Goal: Task Accomplishment & Management: Complete application form

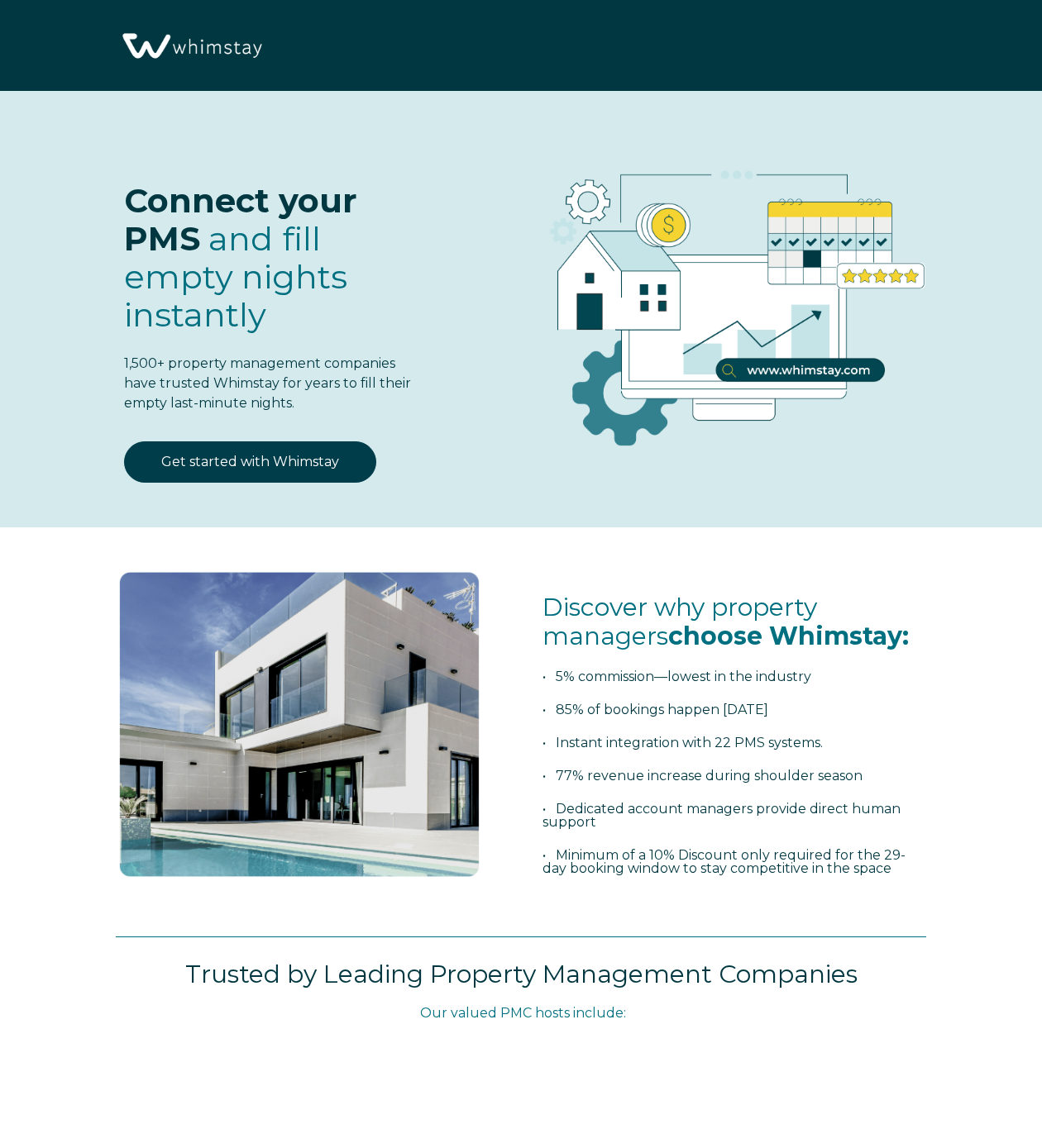
select select "US"
select select "Standard"
click at [512, 571] on div "Discover why property managers choose Whimstay: • 5% commission—lowest in the i…" at bounding box center [517, 744] width 852 height 368
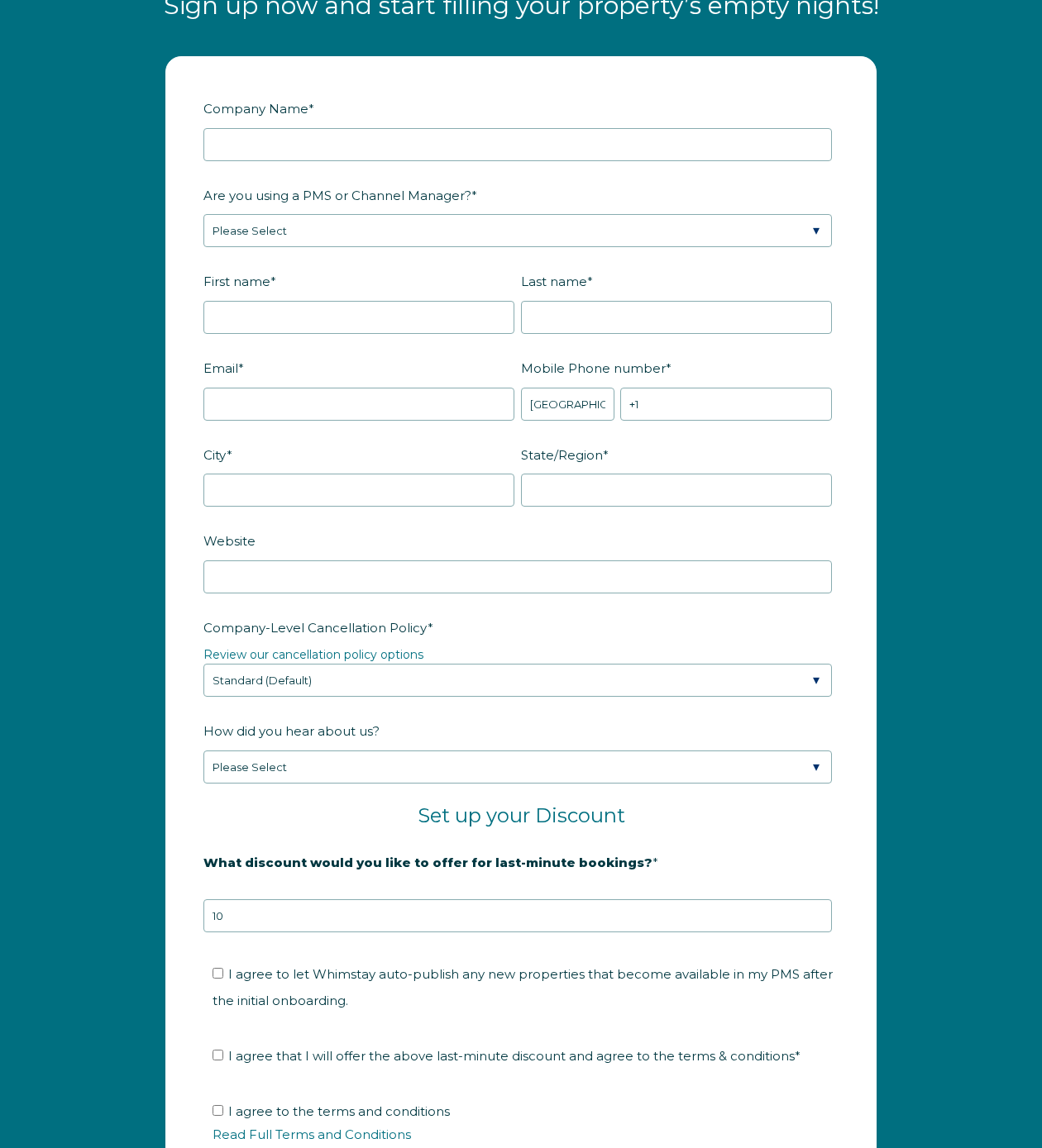
scroll to position [1904, 0]
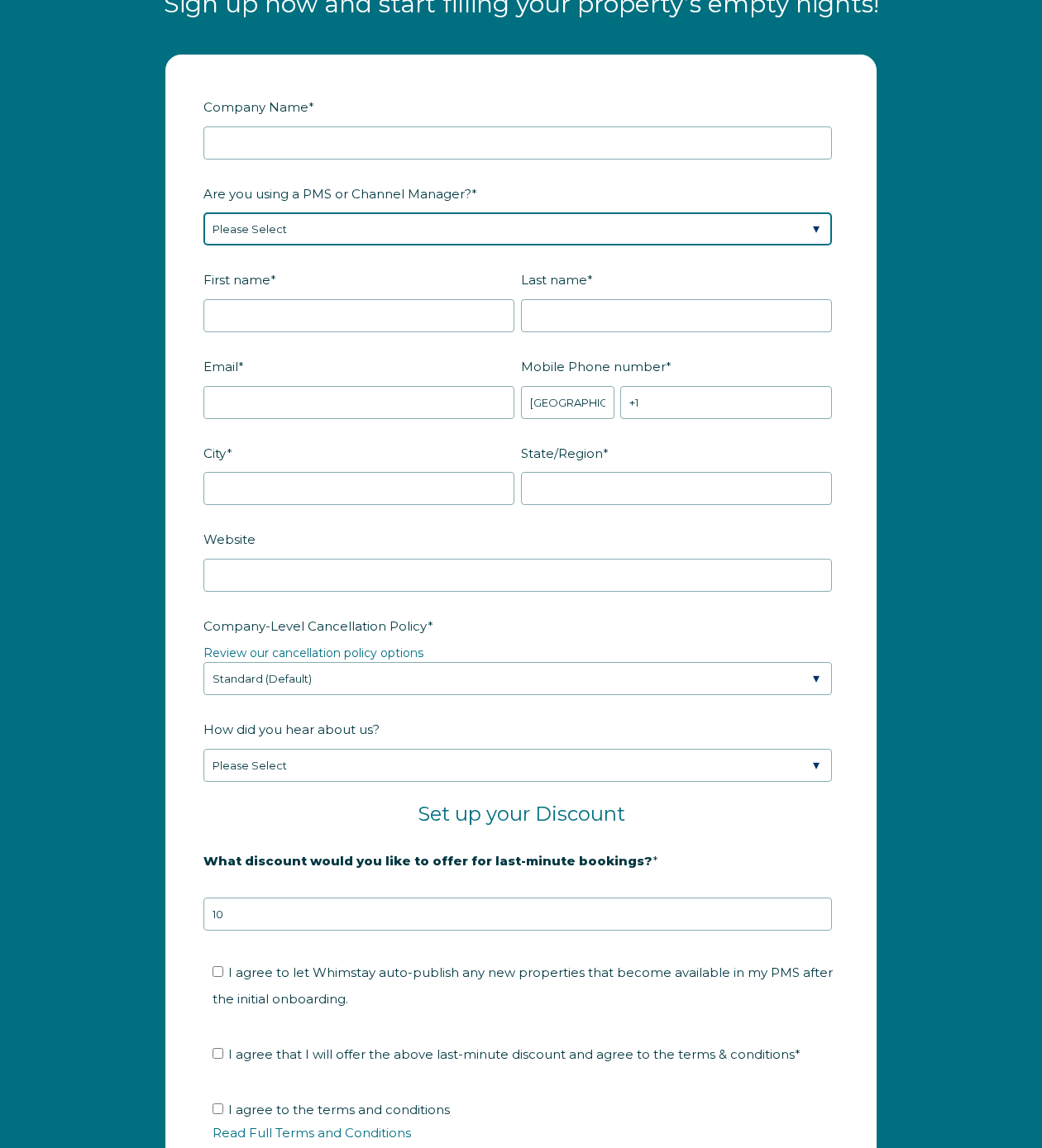
click at [523, 236] on select "Please Select Barefoot BookingPal Boost Brightside CiiRUS Escapia Guesty Hostaw…" at bounding box center [517, 230] width 628 height 33
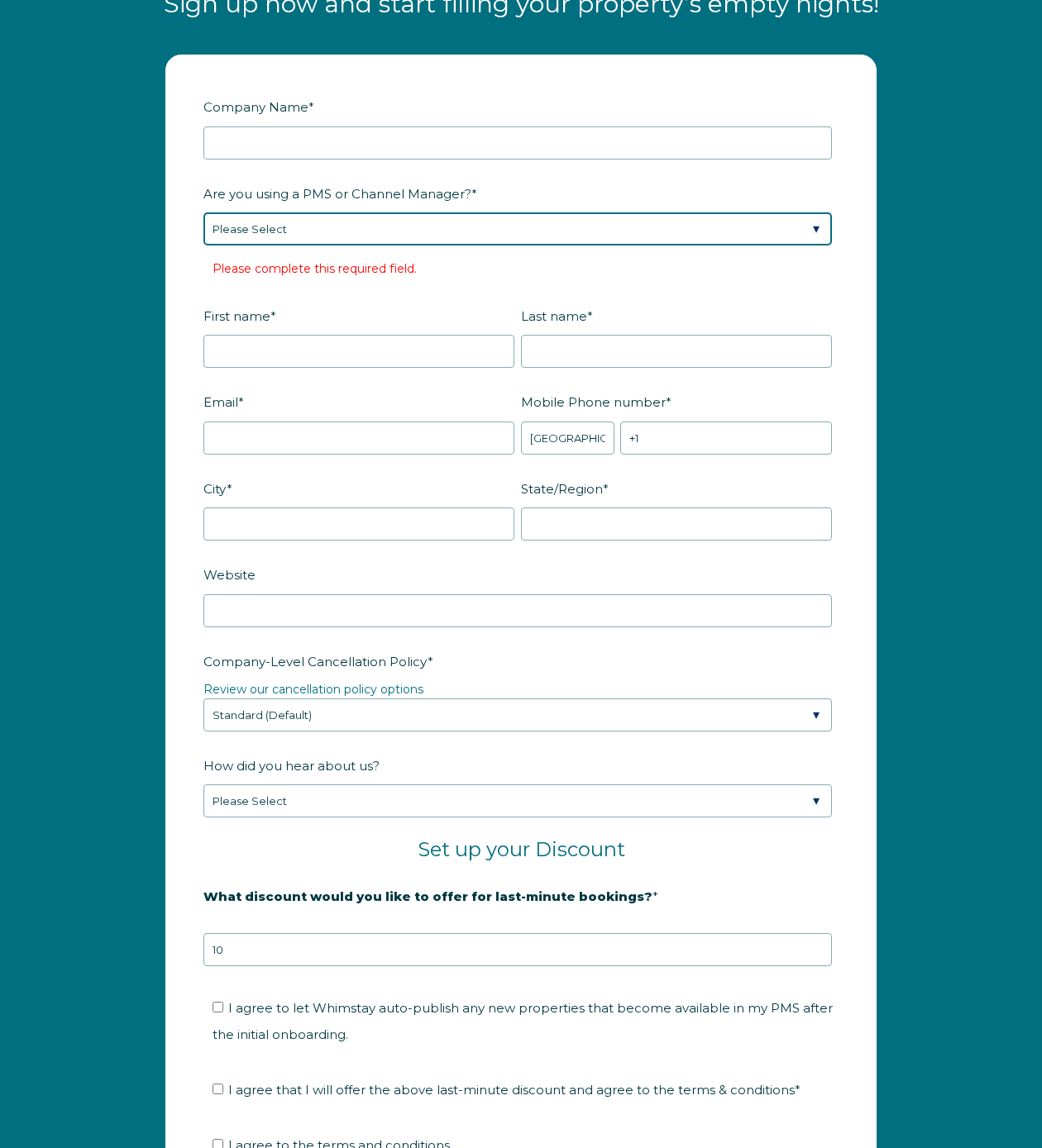
click at [295, 226] on select "Please Select Barefoot BookingPal Boost Brightside CiiRUS Escapia Guesty Hostaw…" at bounding box center [517, 230] width 628 height 33
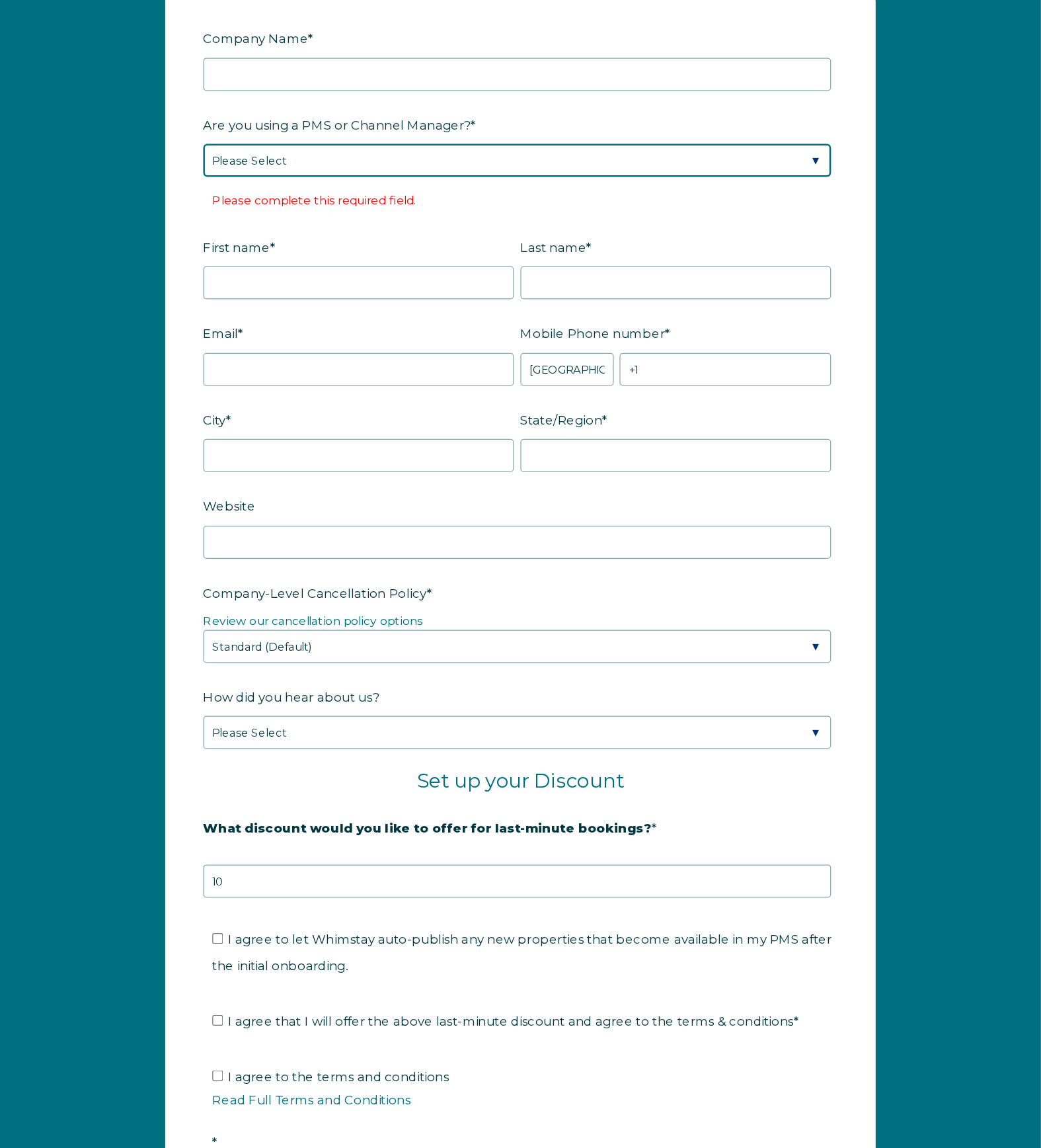
scroll to position [1580, 0]
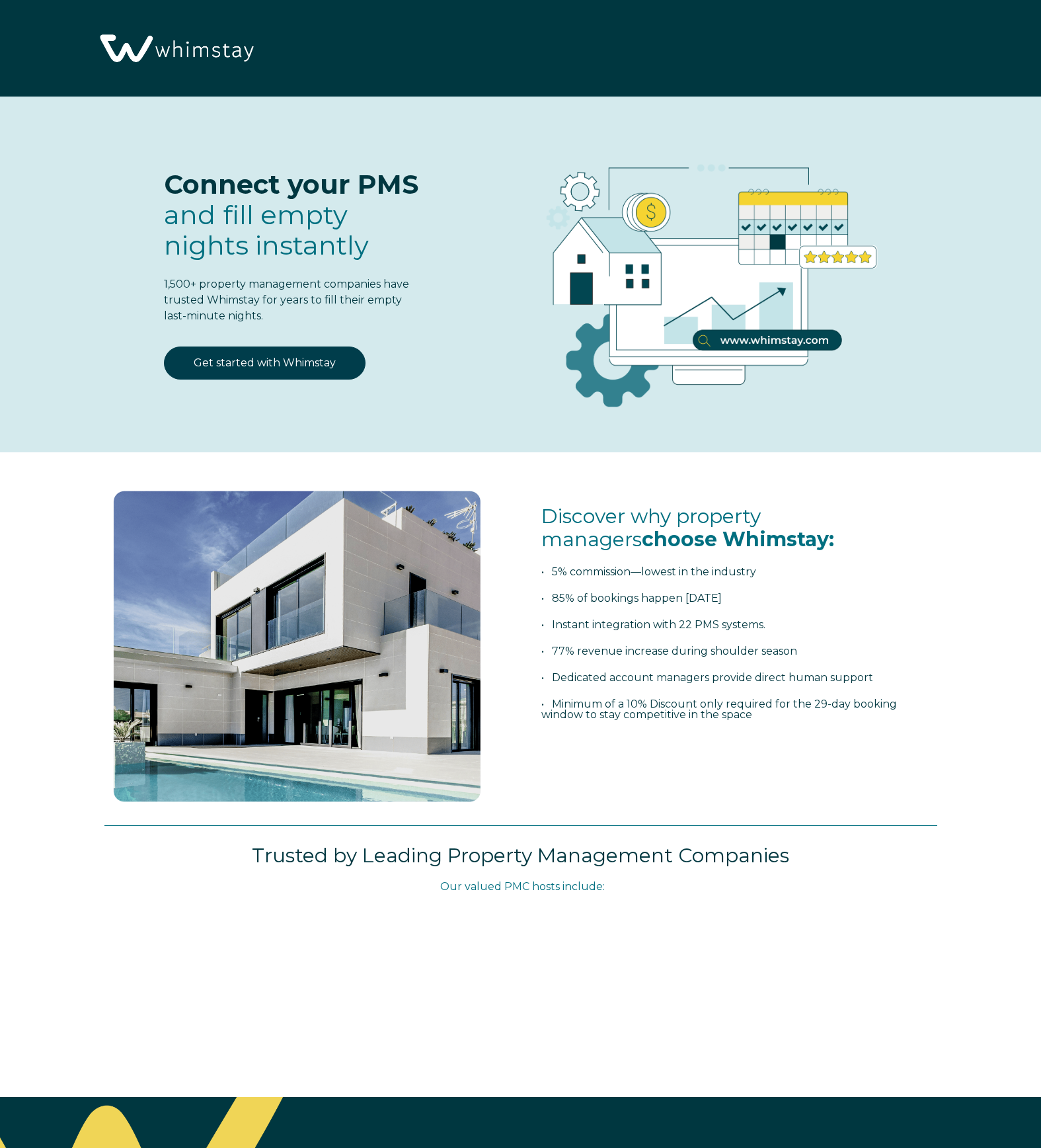
select select "US"
select select "Standard"
select select "US"
select select "Standard"
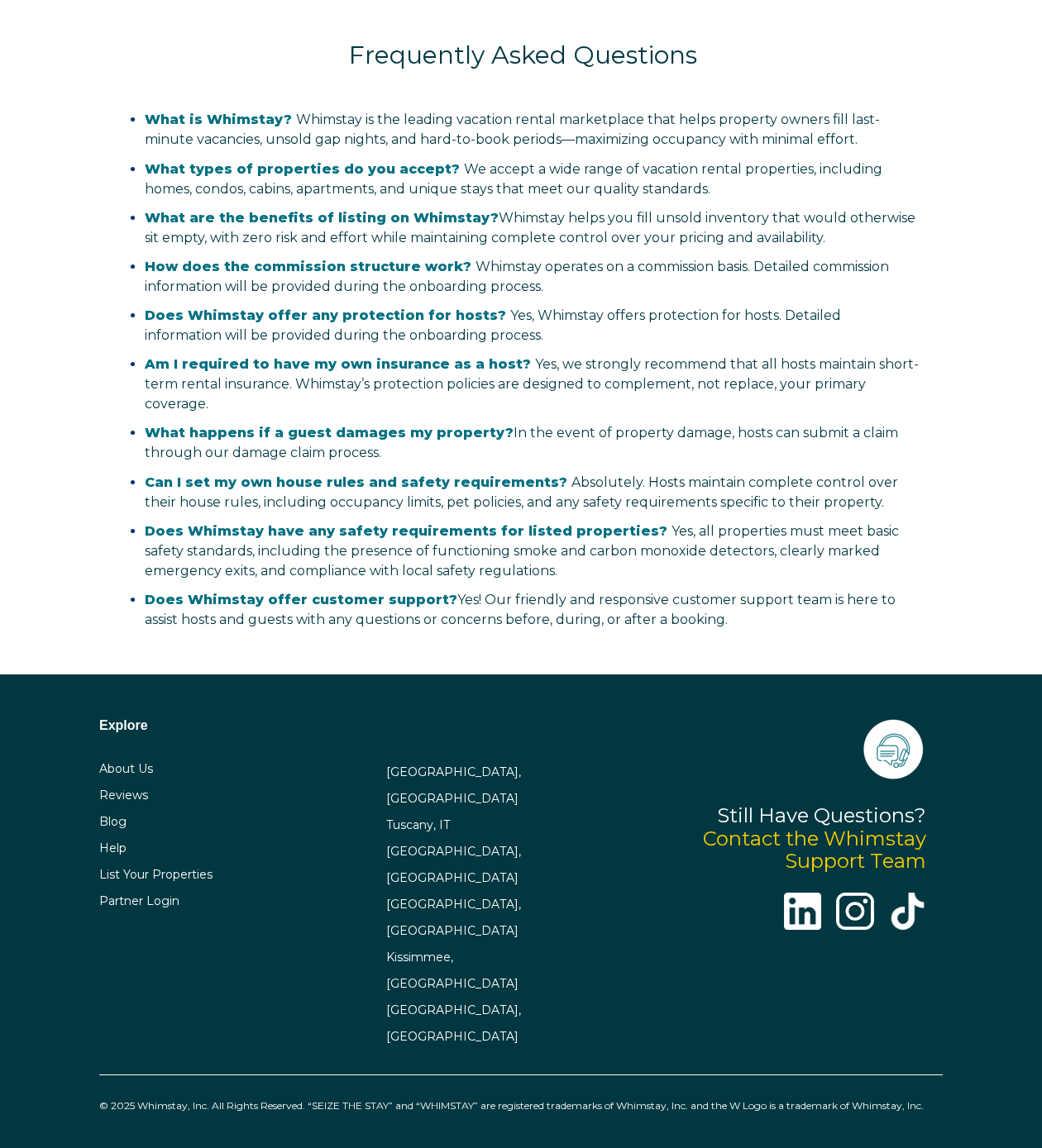
select select "US"
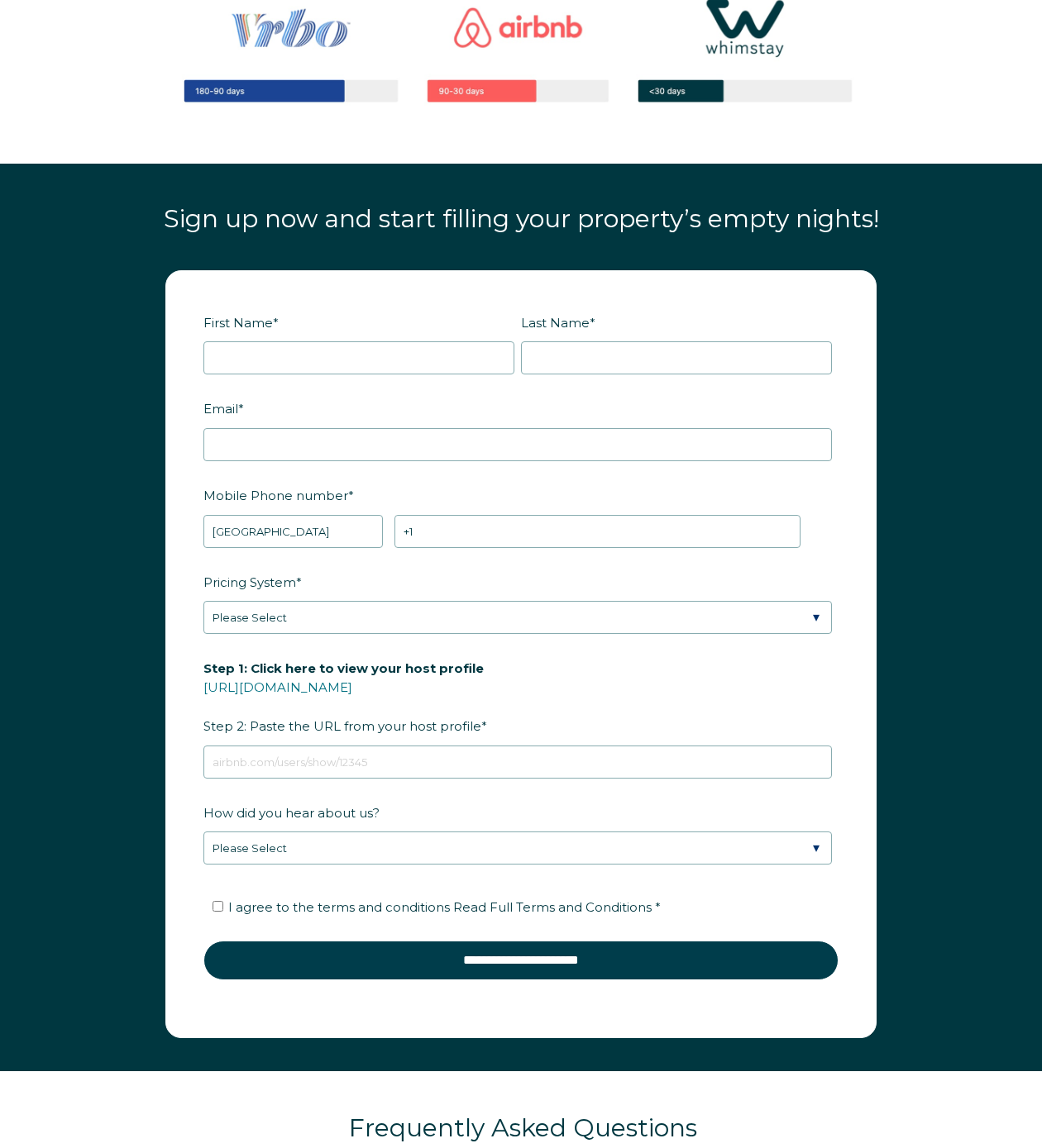
scroll to position [1678, 0]
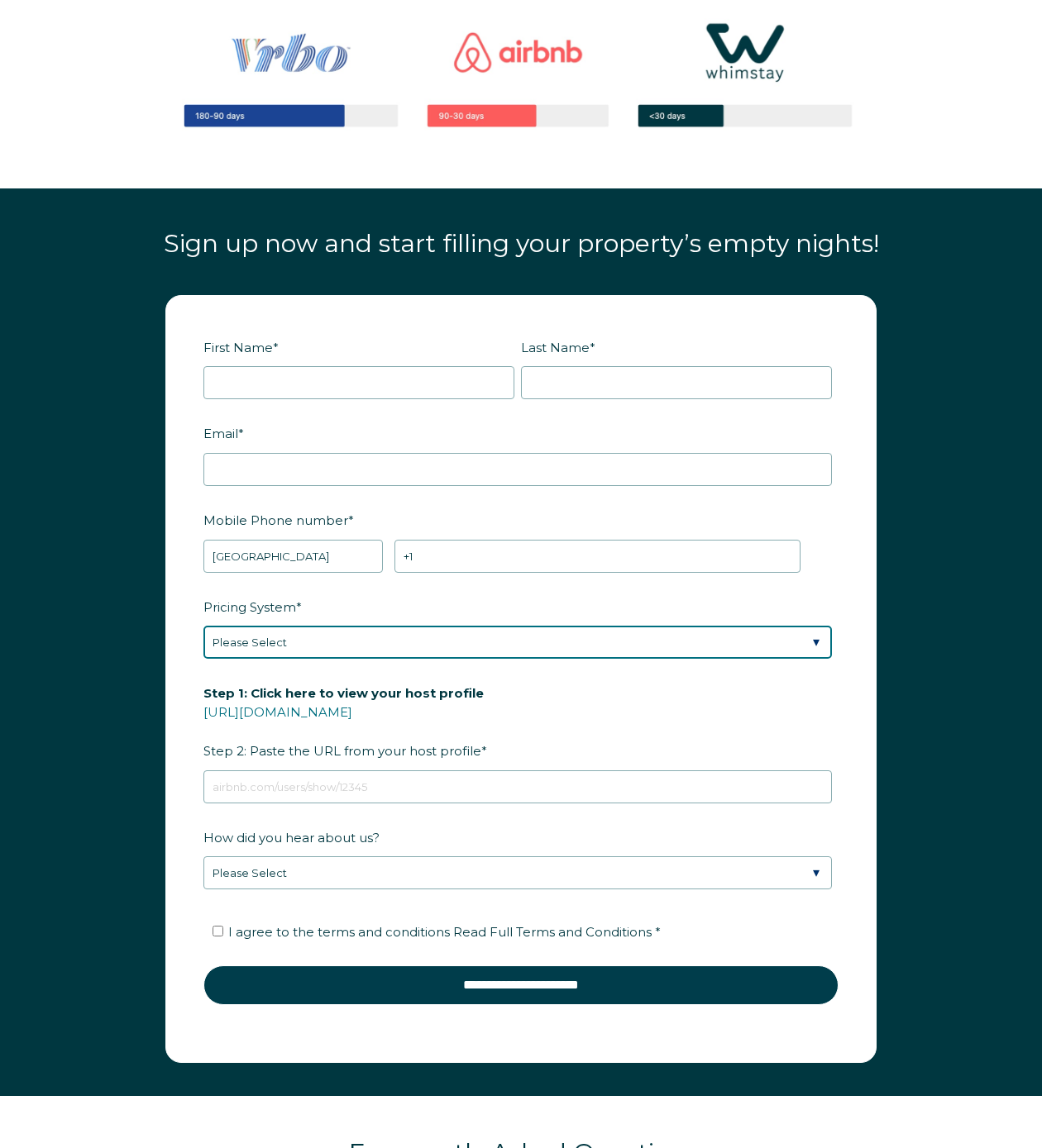
click at [399, 644] on select "Please Select Manual Airbnb Smart Pricing PriceLabs Wheelhouse Beyond Pricing 3…" at bounding box center [517, 642] width 628 height 33
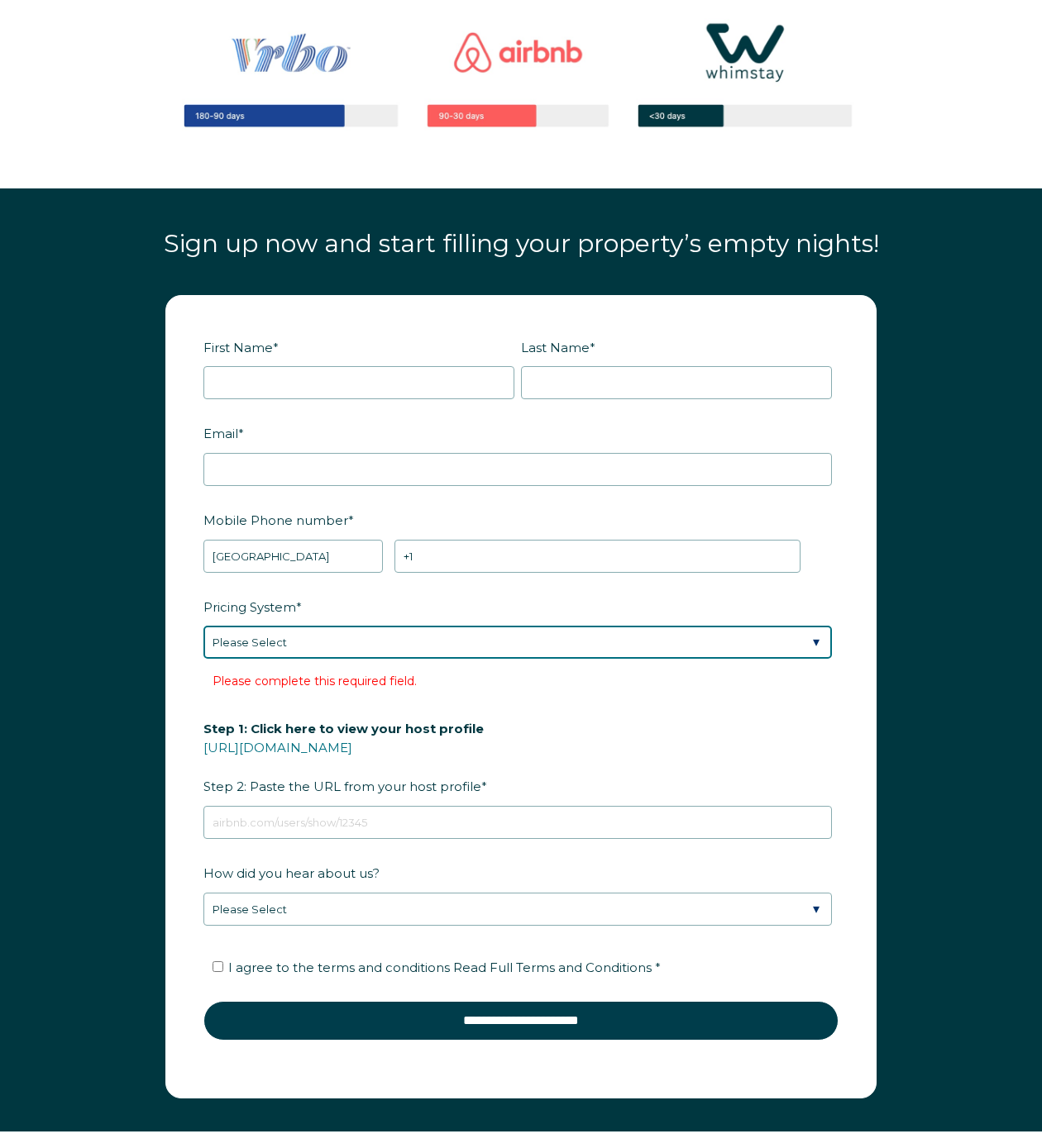
click at [474, 654] on select "Please Select Manual Airbnb Smart Pricing PriceLabs Wheelhouse Beyond Pricing 3…" at bounding box center [517, 642] width 628 height 33
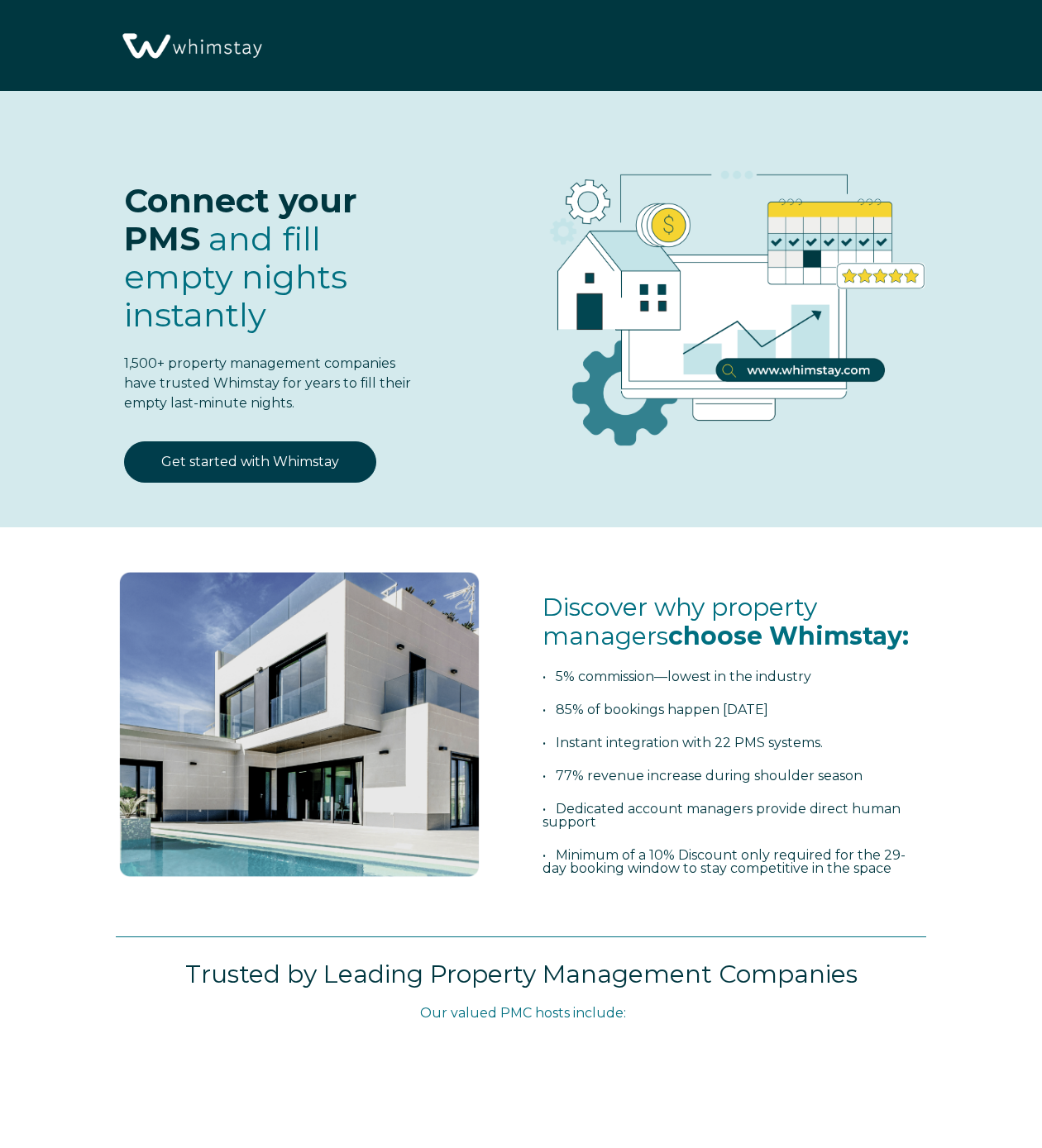
select select "US"
select select "Standard"
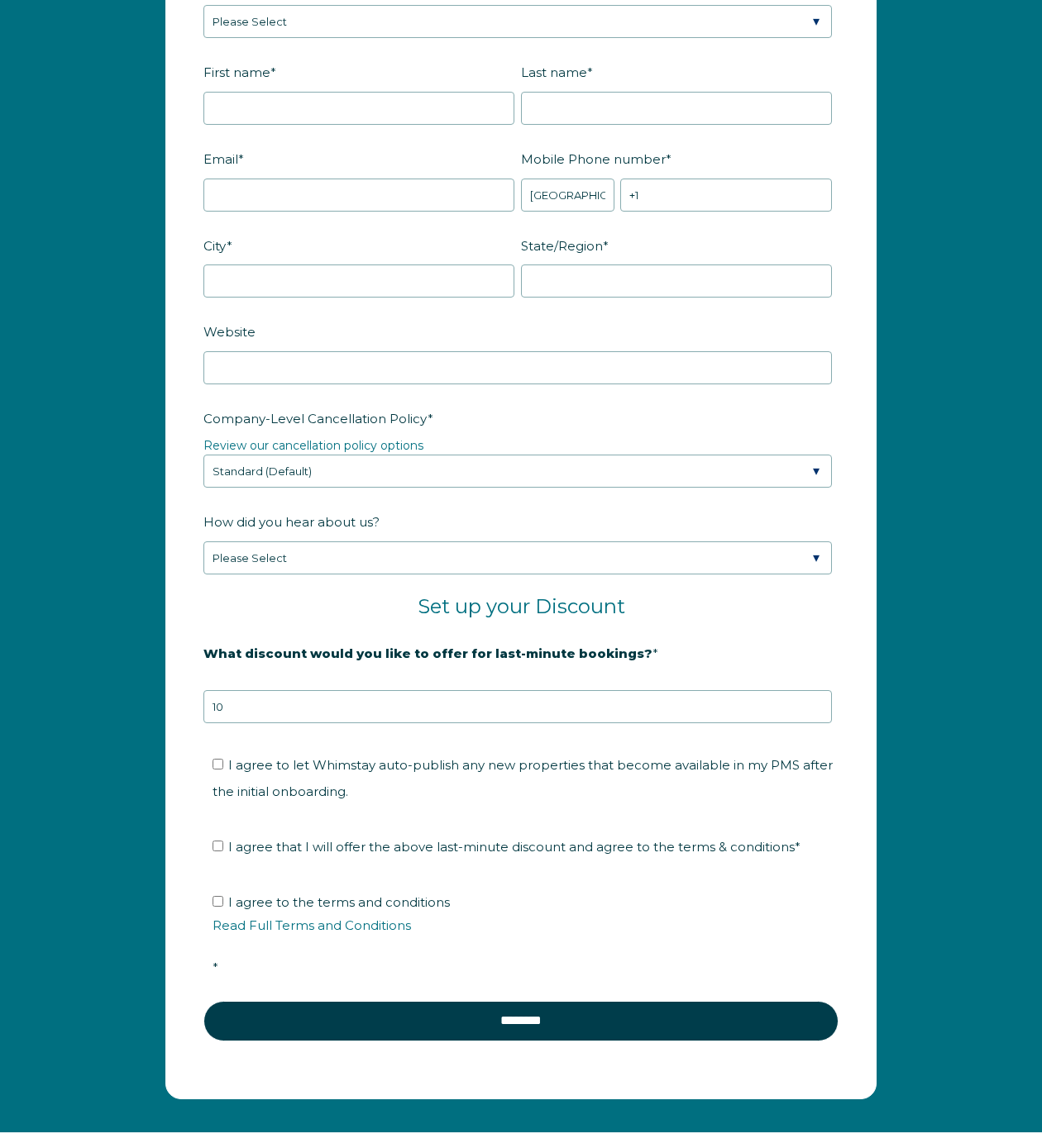
scroll to position [2147, 0]
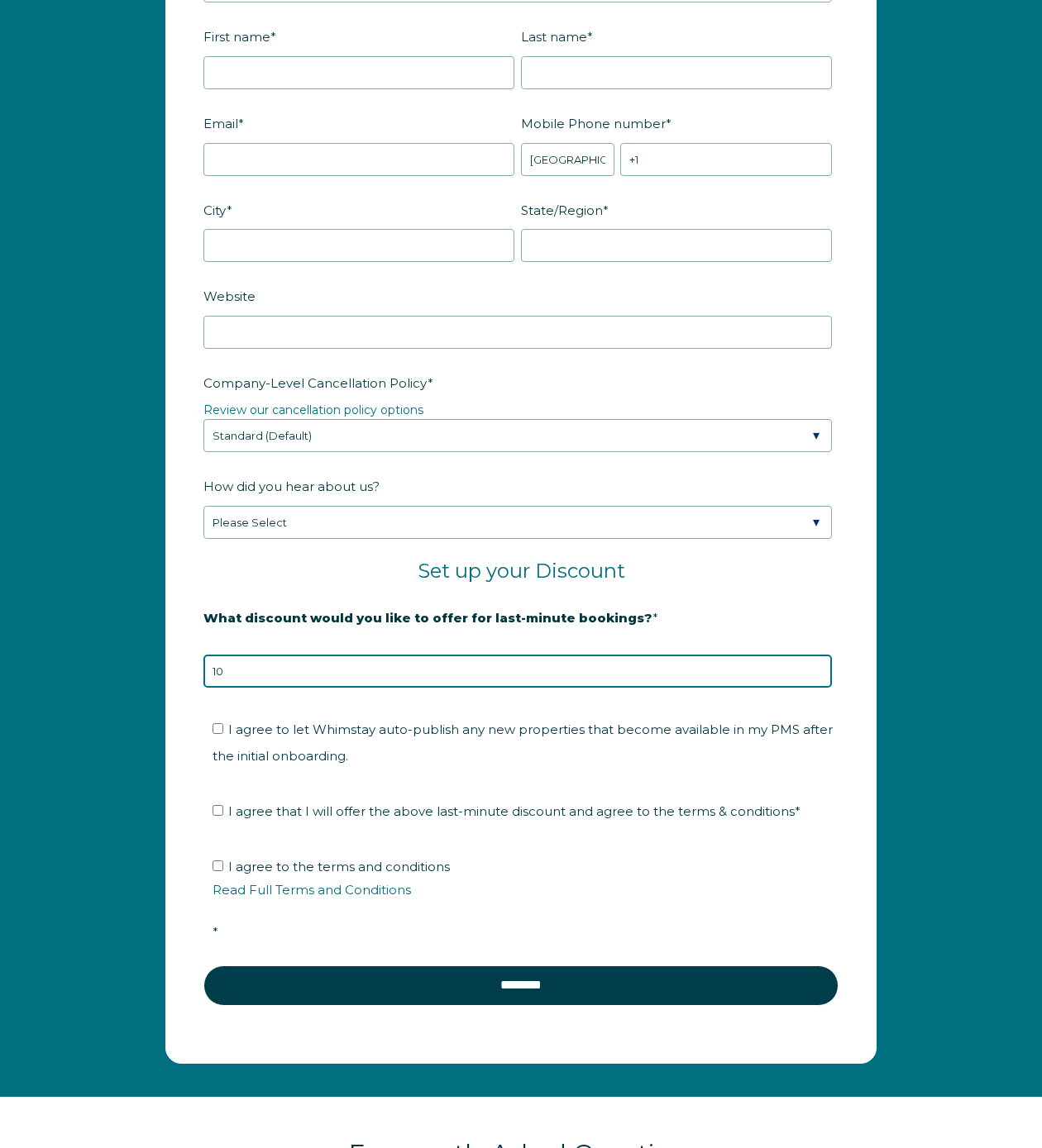
click at [428, 667] on input "10" at bounding box center [517, 671] width 628 height 33
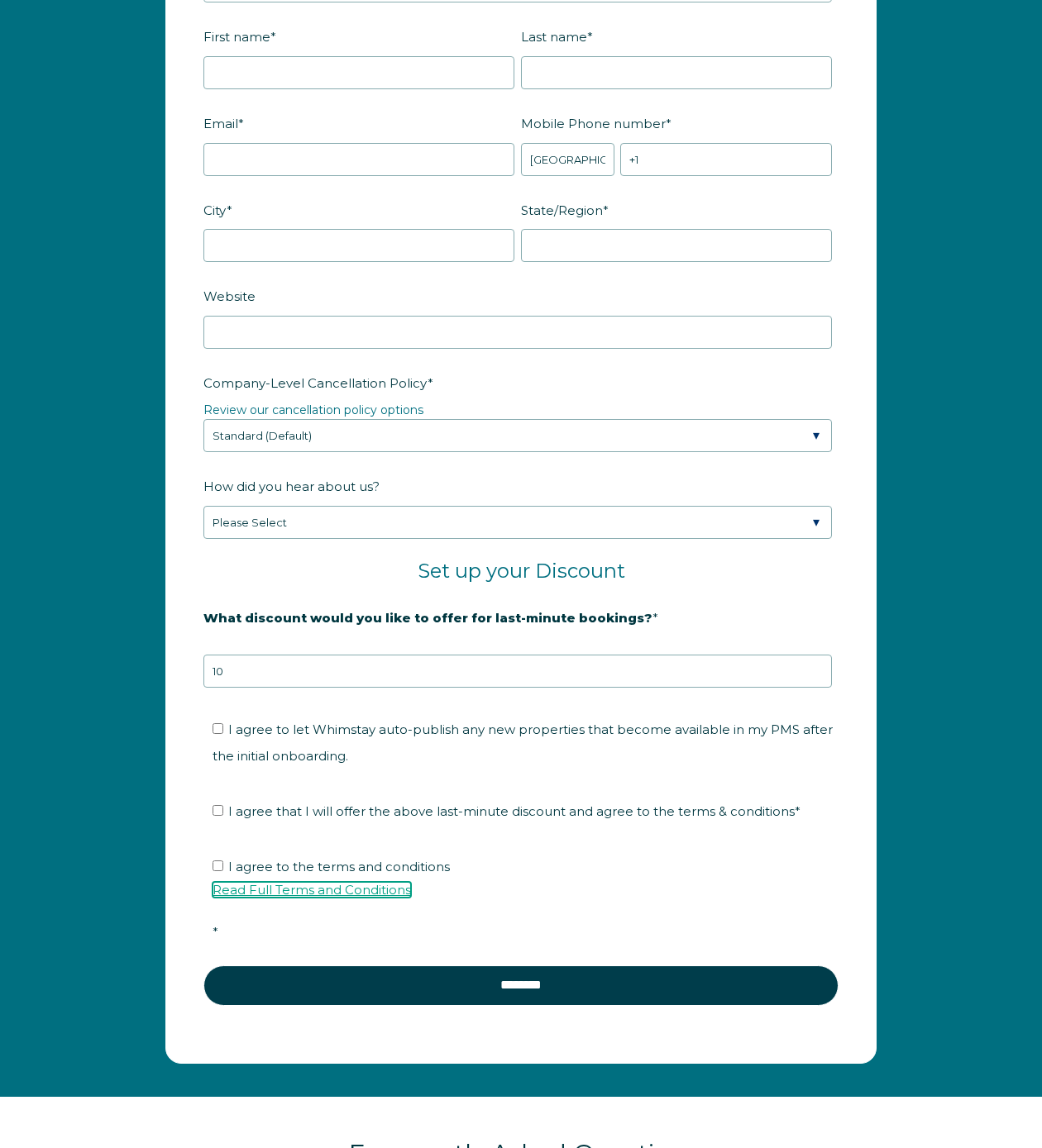
click at [341, 888] on link "Read Full Terms and Conditions" at bounding box center [312, 890] width 199 height 16
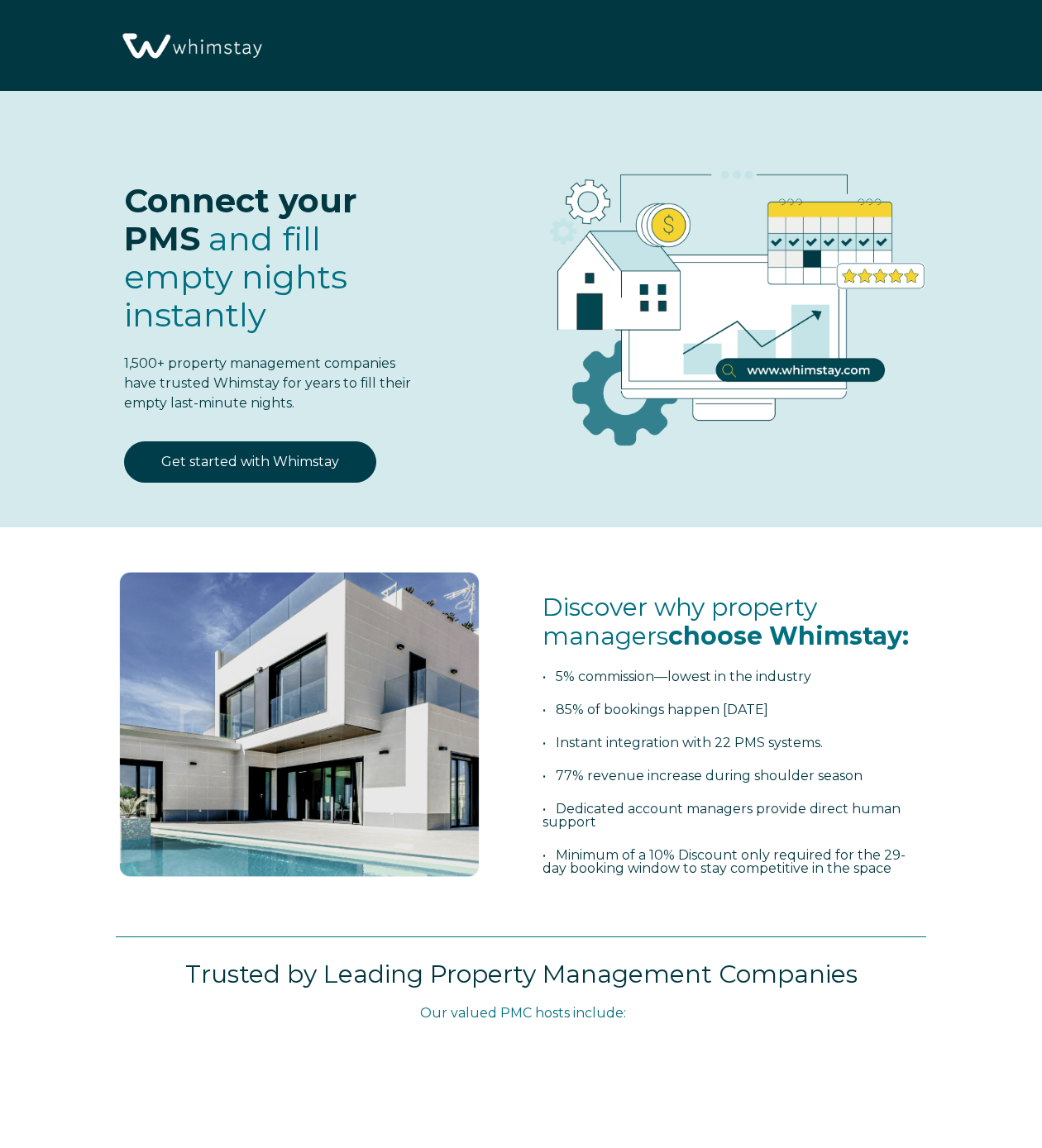
scroll to position [2147, 0]
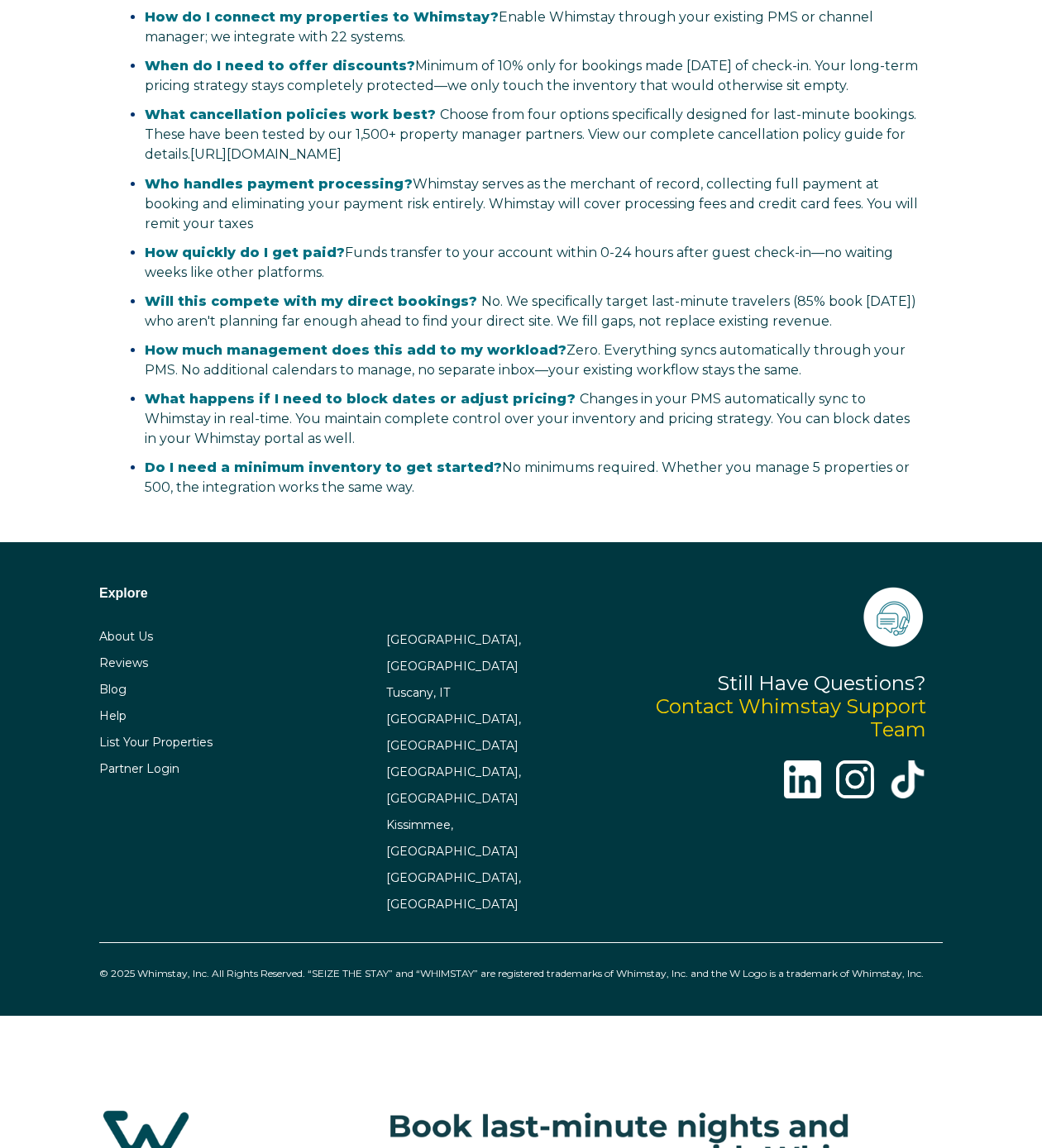
select select "US"
select select "Standard"
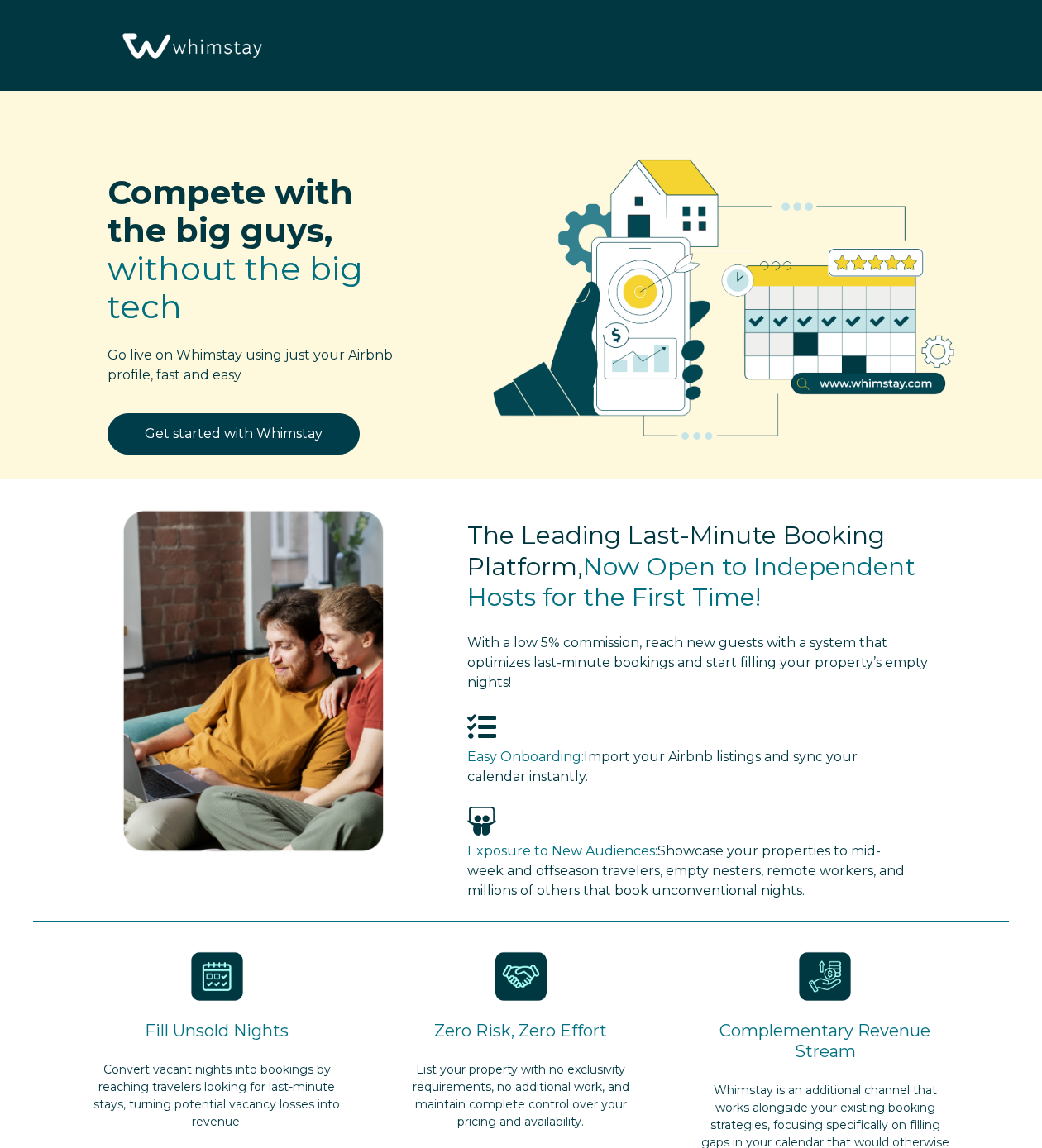
select select "US"
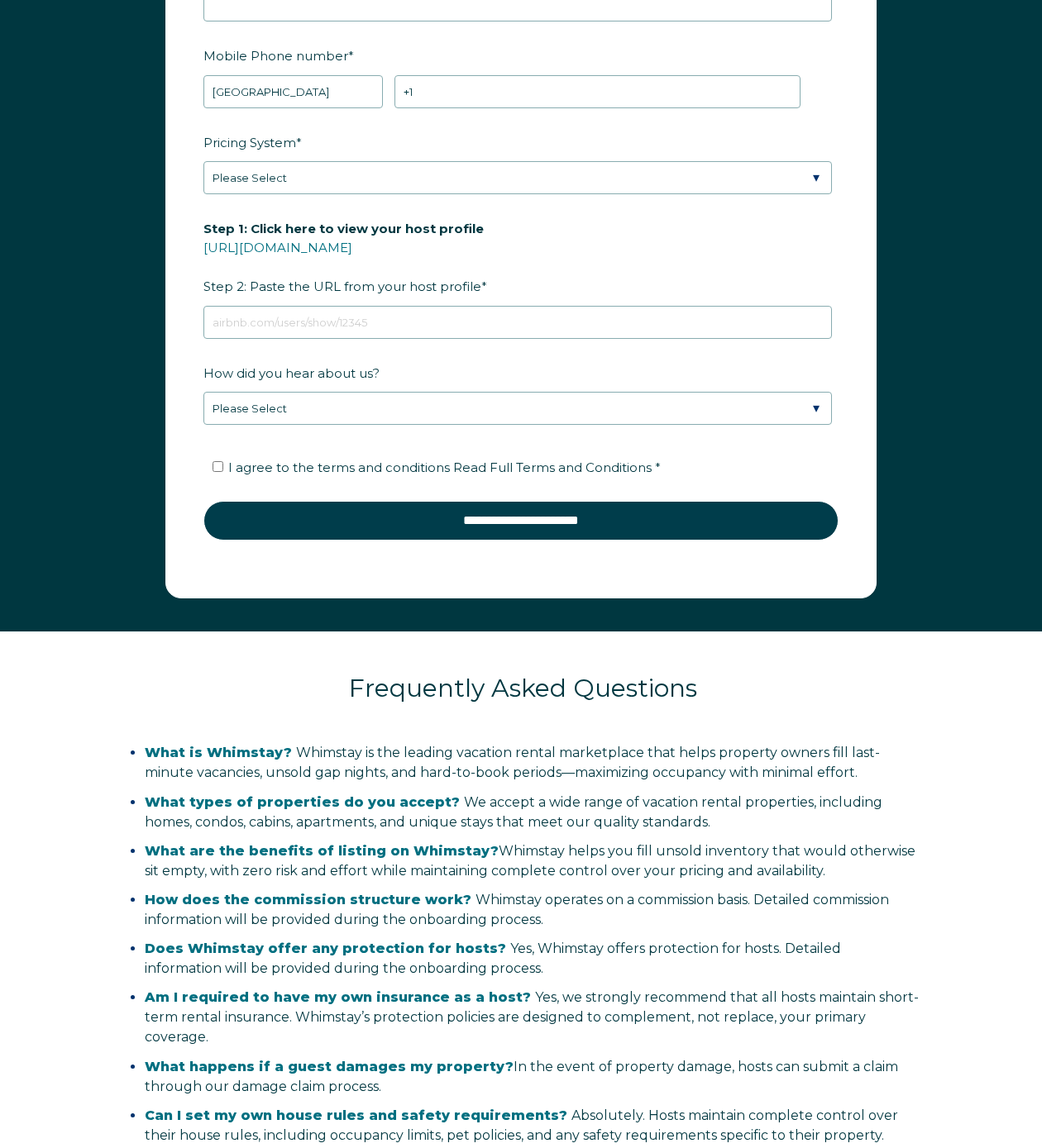
scroll to position [2035, 0]
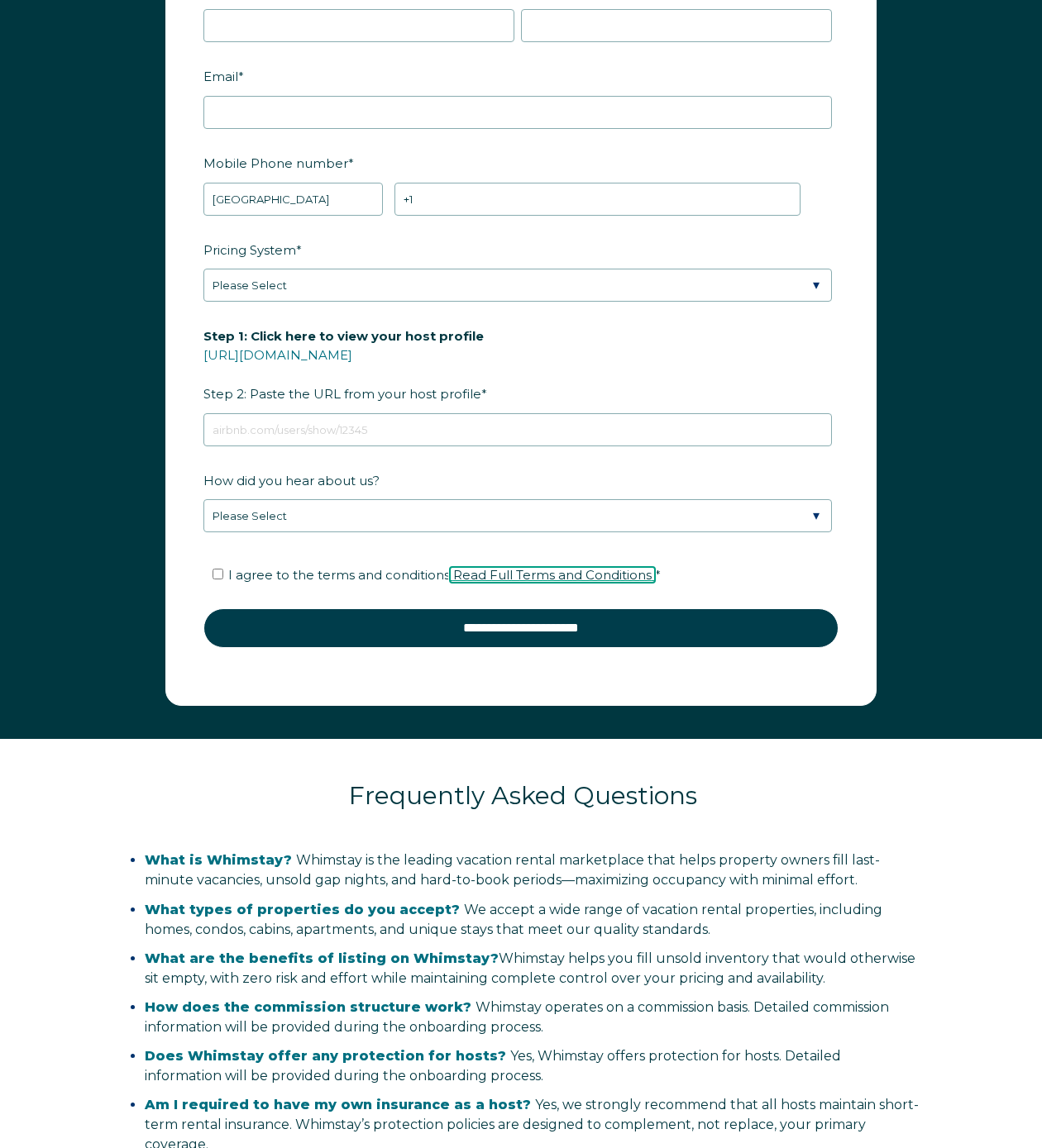
click at [544, 573] on span "Read Full Terms and Conditions" at bounding box center [553, 575] width 199 height 16
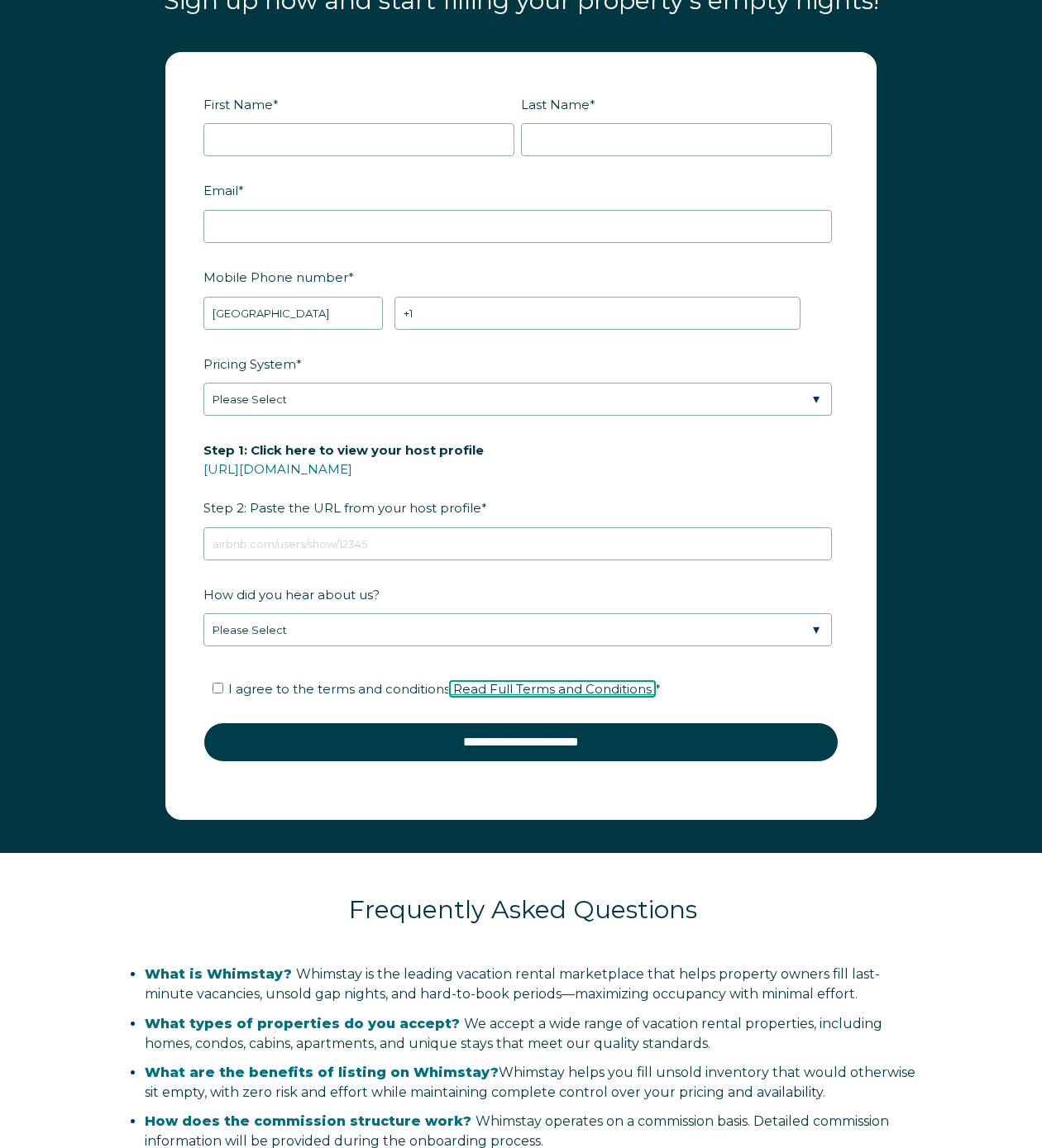
scroll to position [1916, 0]
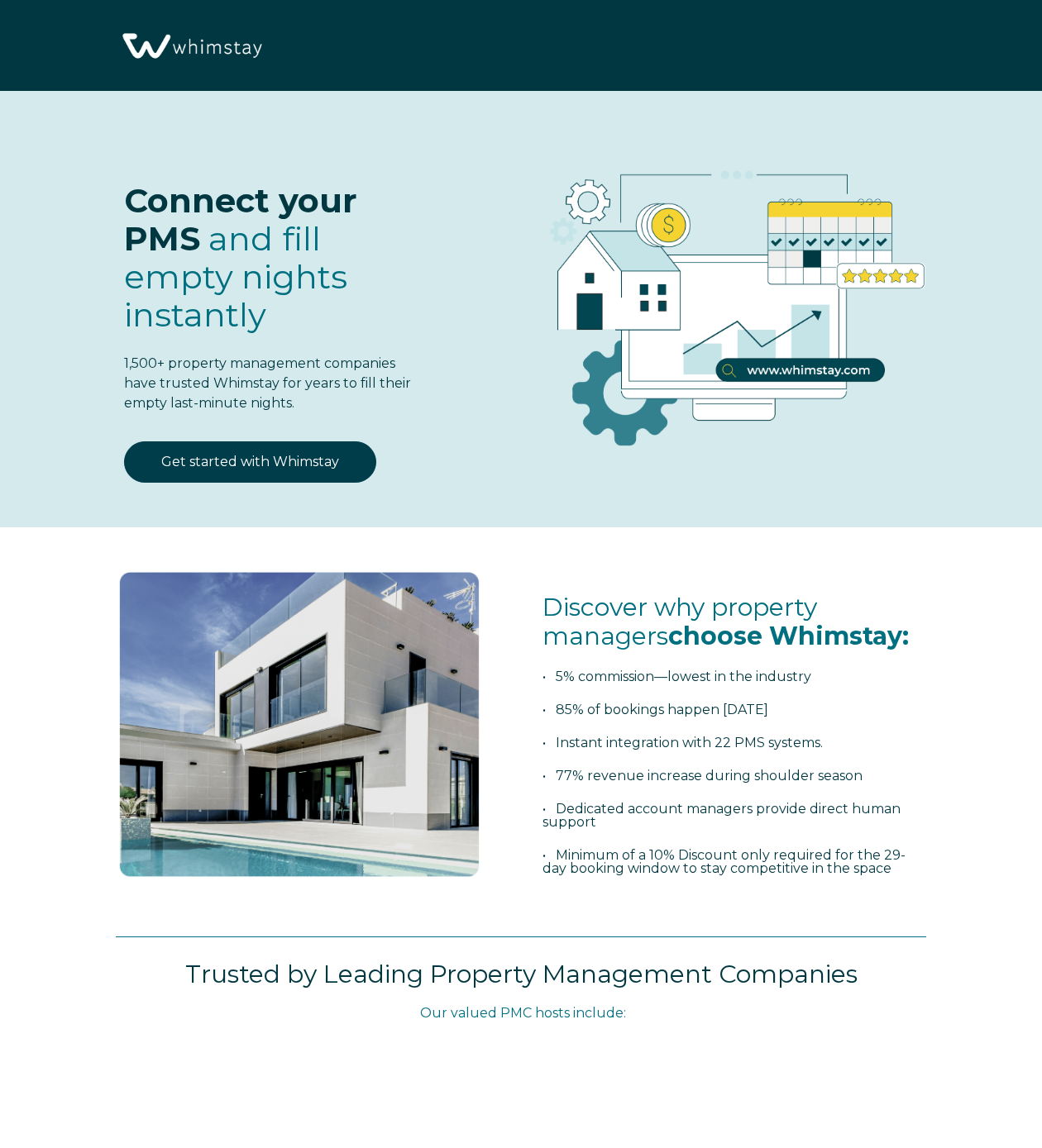
select select "US"
select select "Standard"
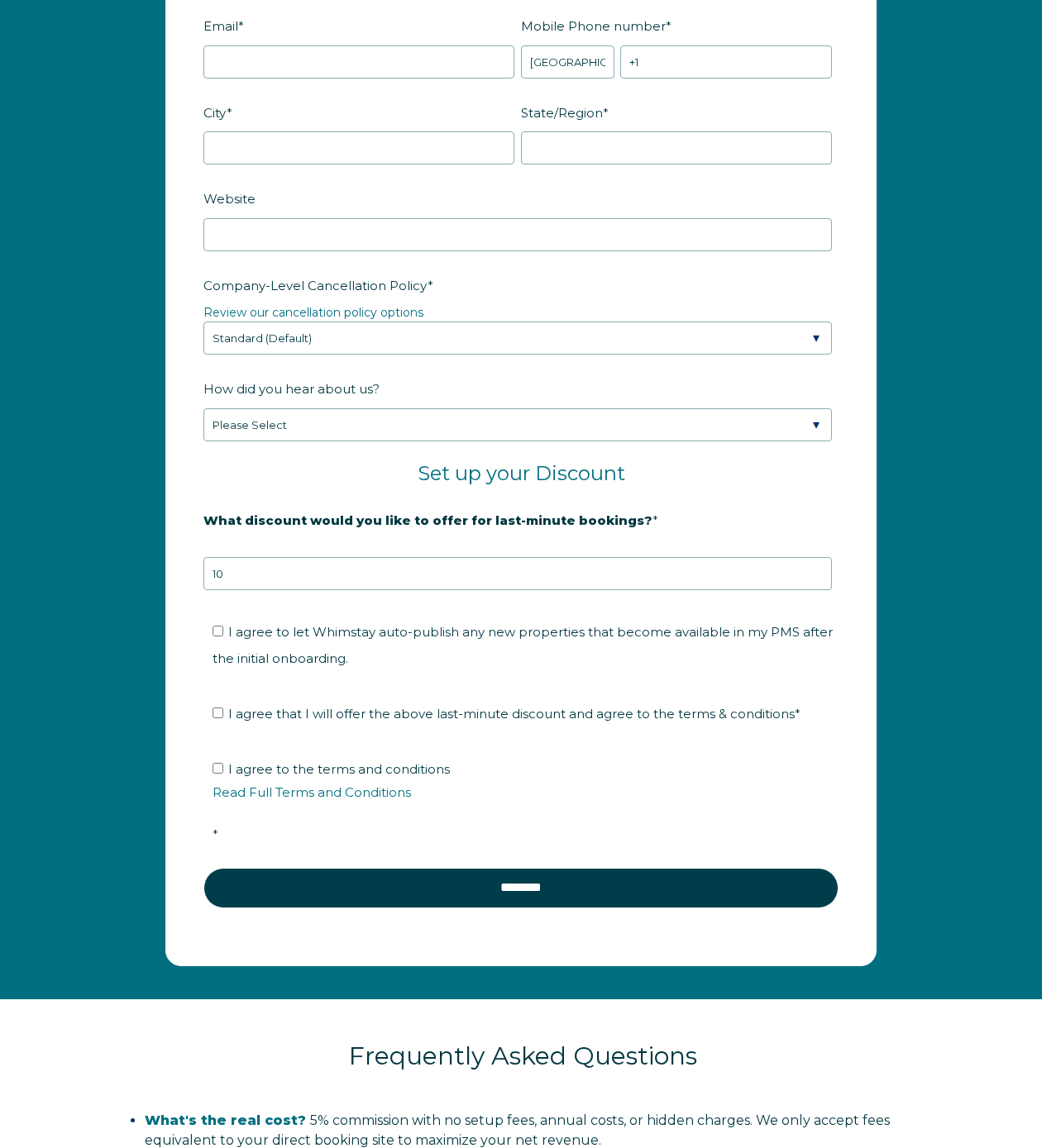
scroll to position [2241, 0]
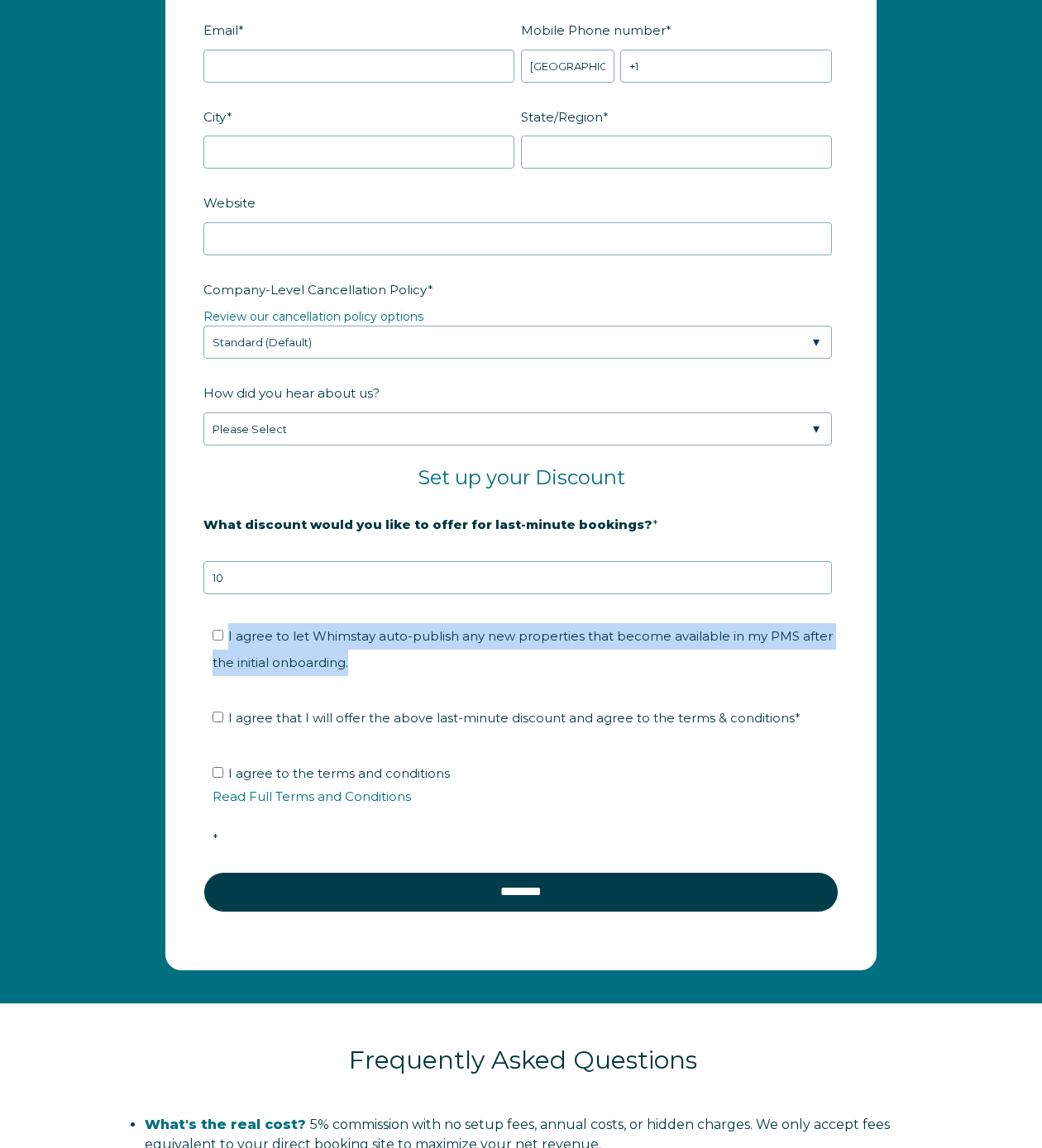
drag, startPoint x: 228, startPoint y: 636, endPoint x: 388, endPoint y: 659, distance: 161.6
click at [388, 659] on li "I agree to let Whimstay auto-publish any new properties that become available i…" at bounding box center [527, 650] width 628 height 53
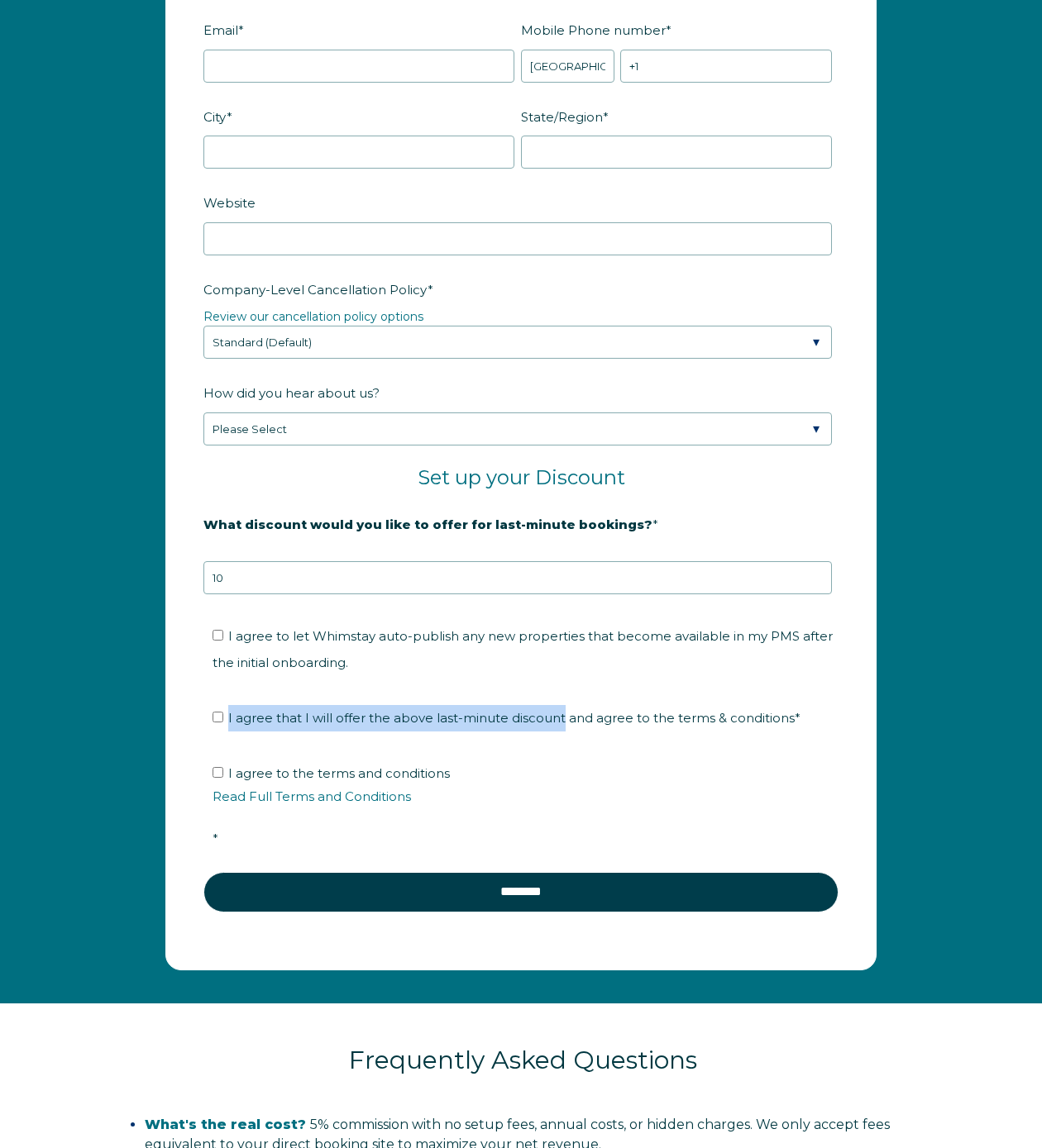
drag, startPoint x: 226, startPoint y: 720, endPoint x: 561, endPoint y: 721, distance: 335.0
click at [561, 721] on label "I agree that I will offer the above last-minute discount and agree to the terms…" at bounding box center [507, 718] width 588 height 16
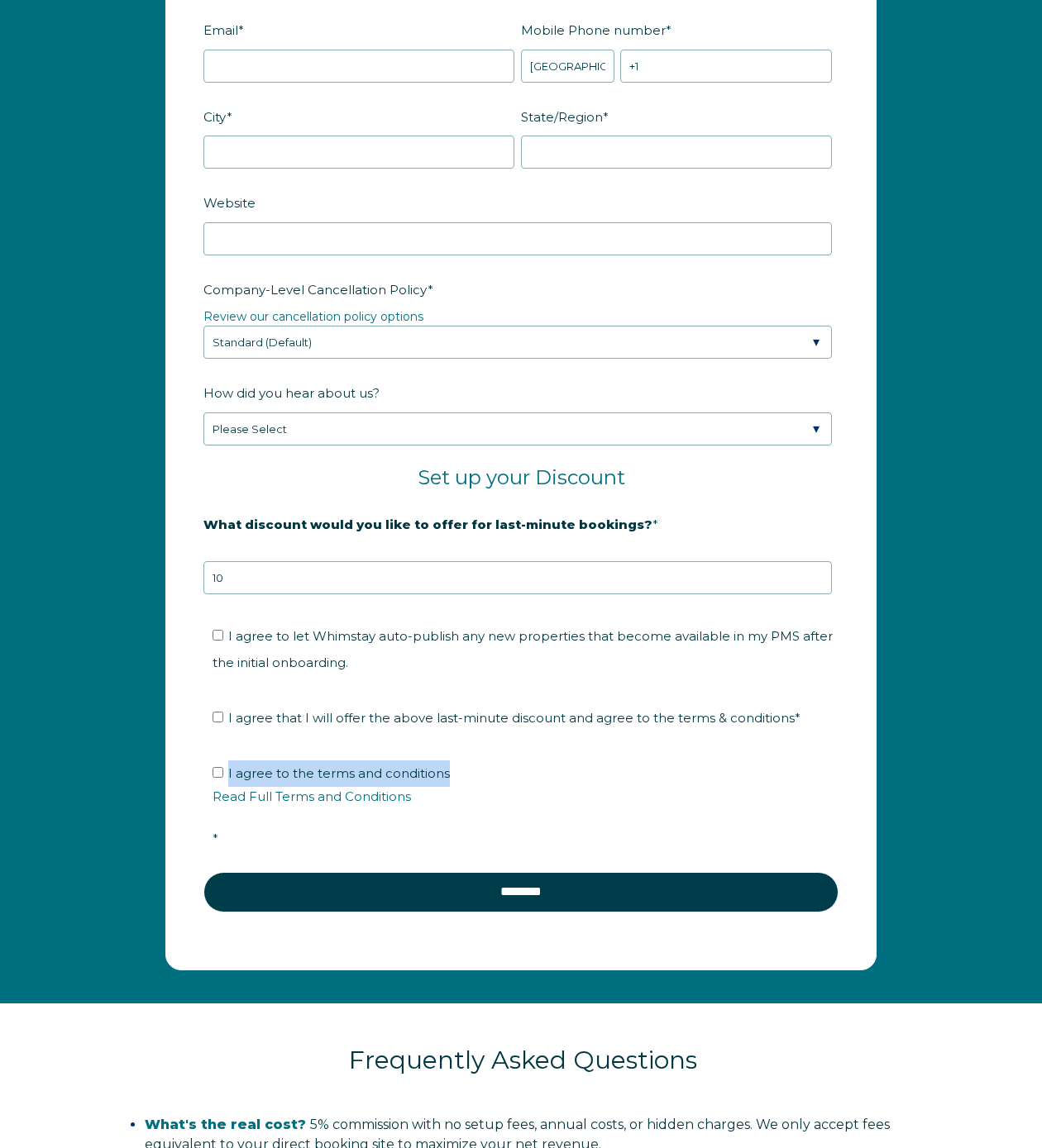
drag, startPoint x: 447, startPoint y: 772, endPoint x: 227, endPoint y: 780, distance: 220.1
click at [227, 780] on li "I agree to the terms and conditions Read Full Terms and Conditions *" at bounding box center [527, 807] width 628 height 91
click at [924, 775] on div "Company Name * Are you using a PMS or Channel Manager? * Please Select Barefoot…" at bounding box center [521, 352] width 1042 height 1301
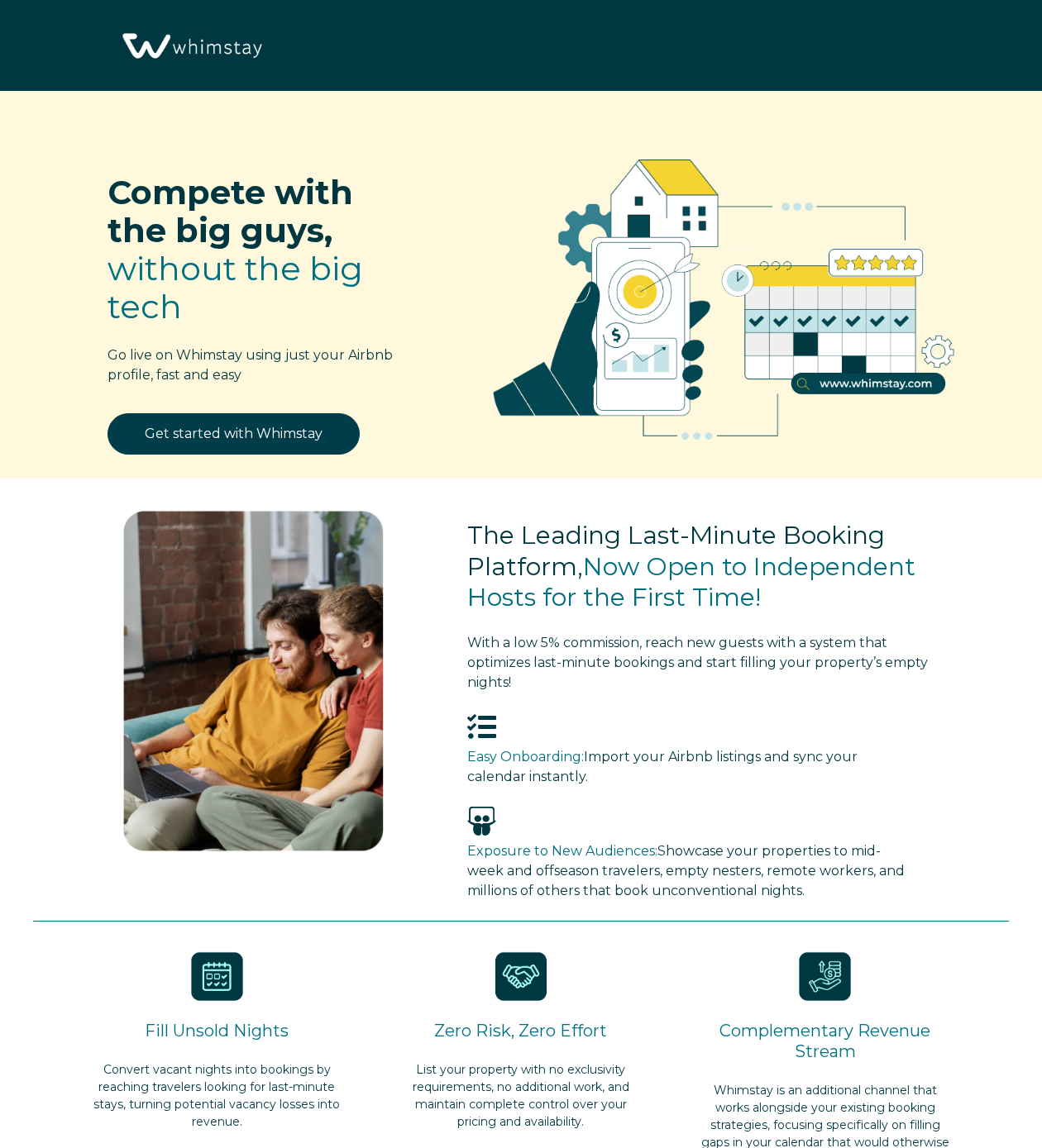
select select "US"
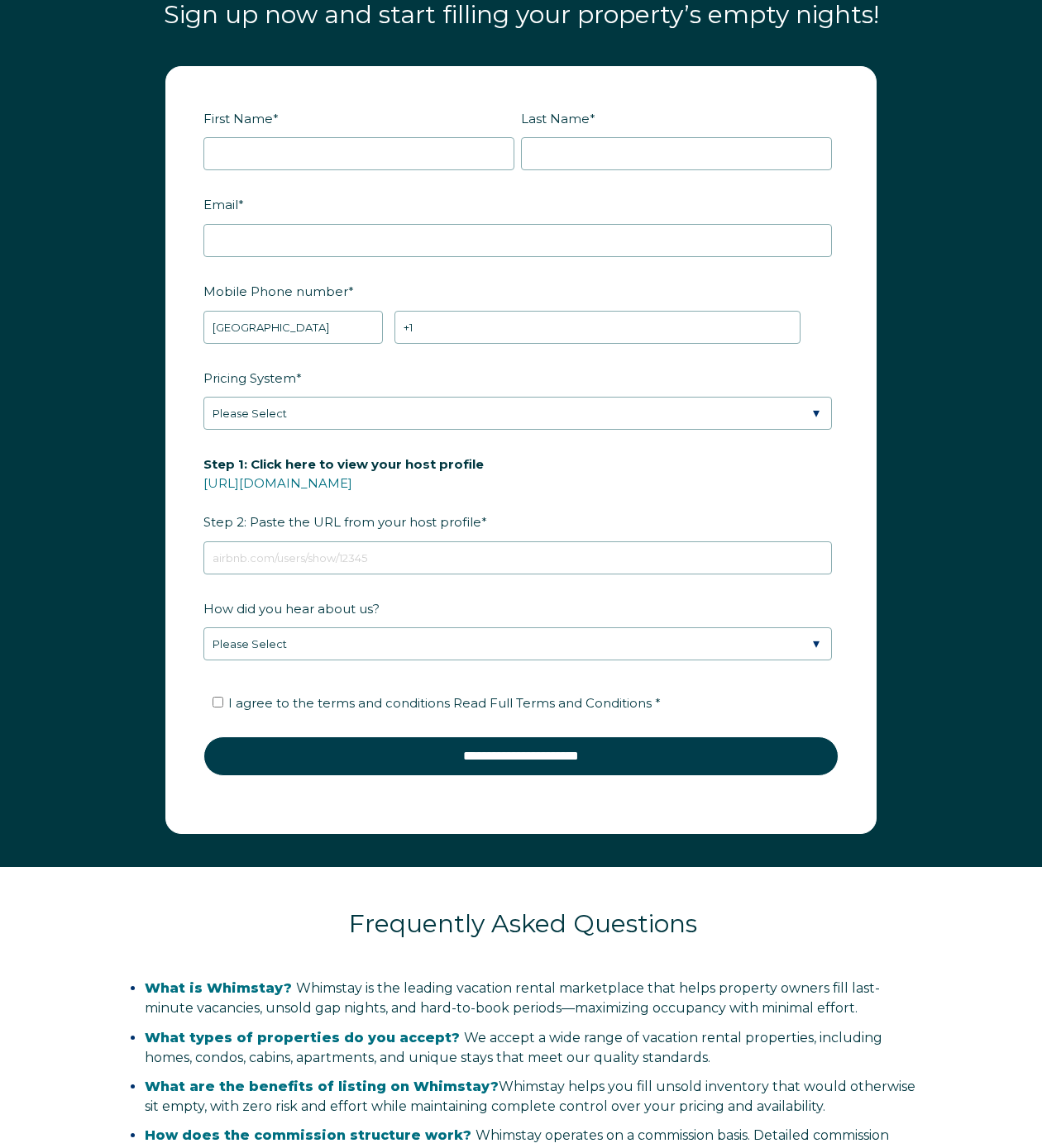
scroll to position [1899, 0]
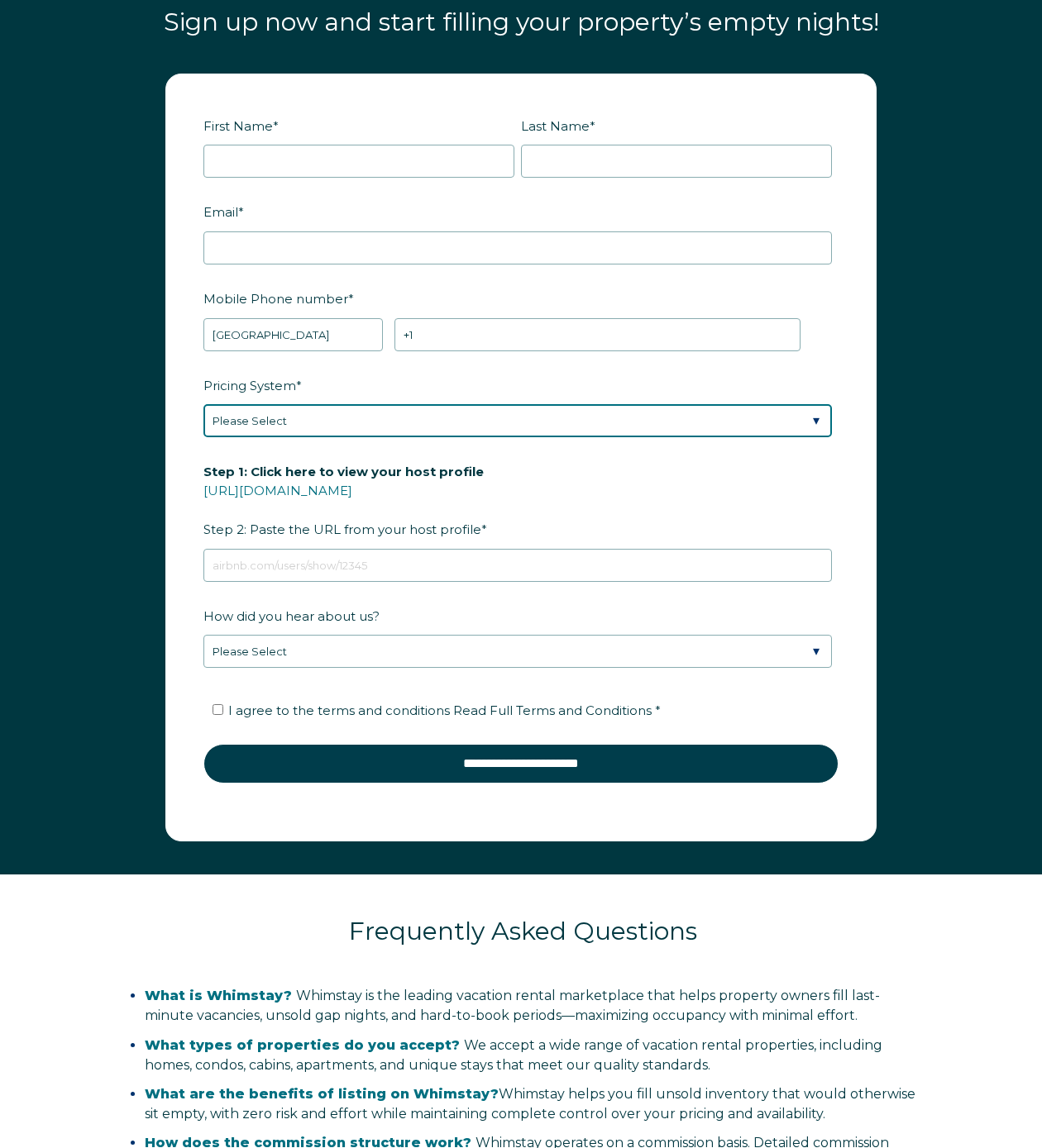
click at [356, 427] on select "Please Select Manual Airbnb Smart Pricing PriceLabs Wheelhouse Beyond Pricing 3…" at bounding box center [517, 421] width 628 height 33
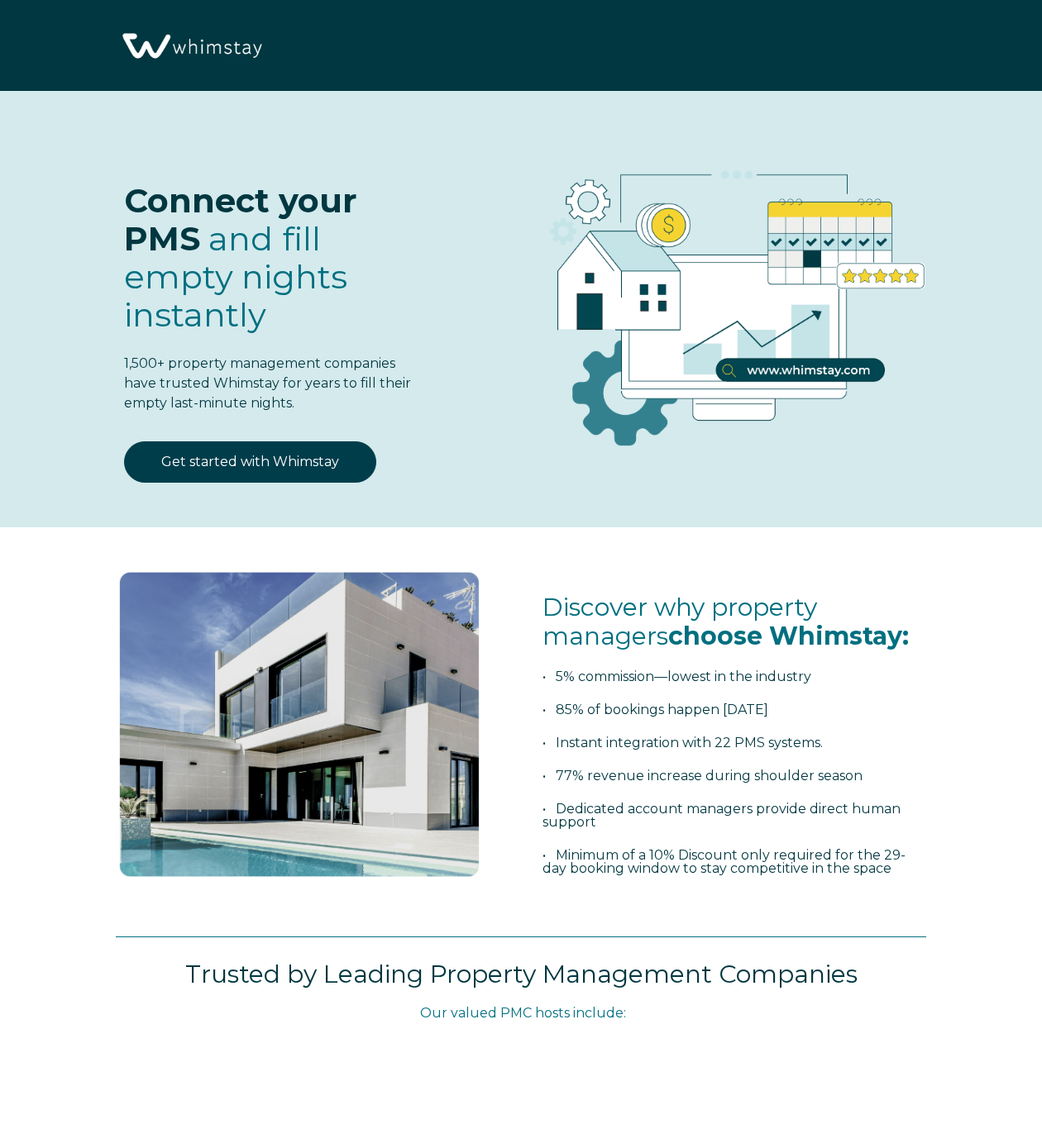
select select "US"
select select "Standard"
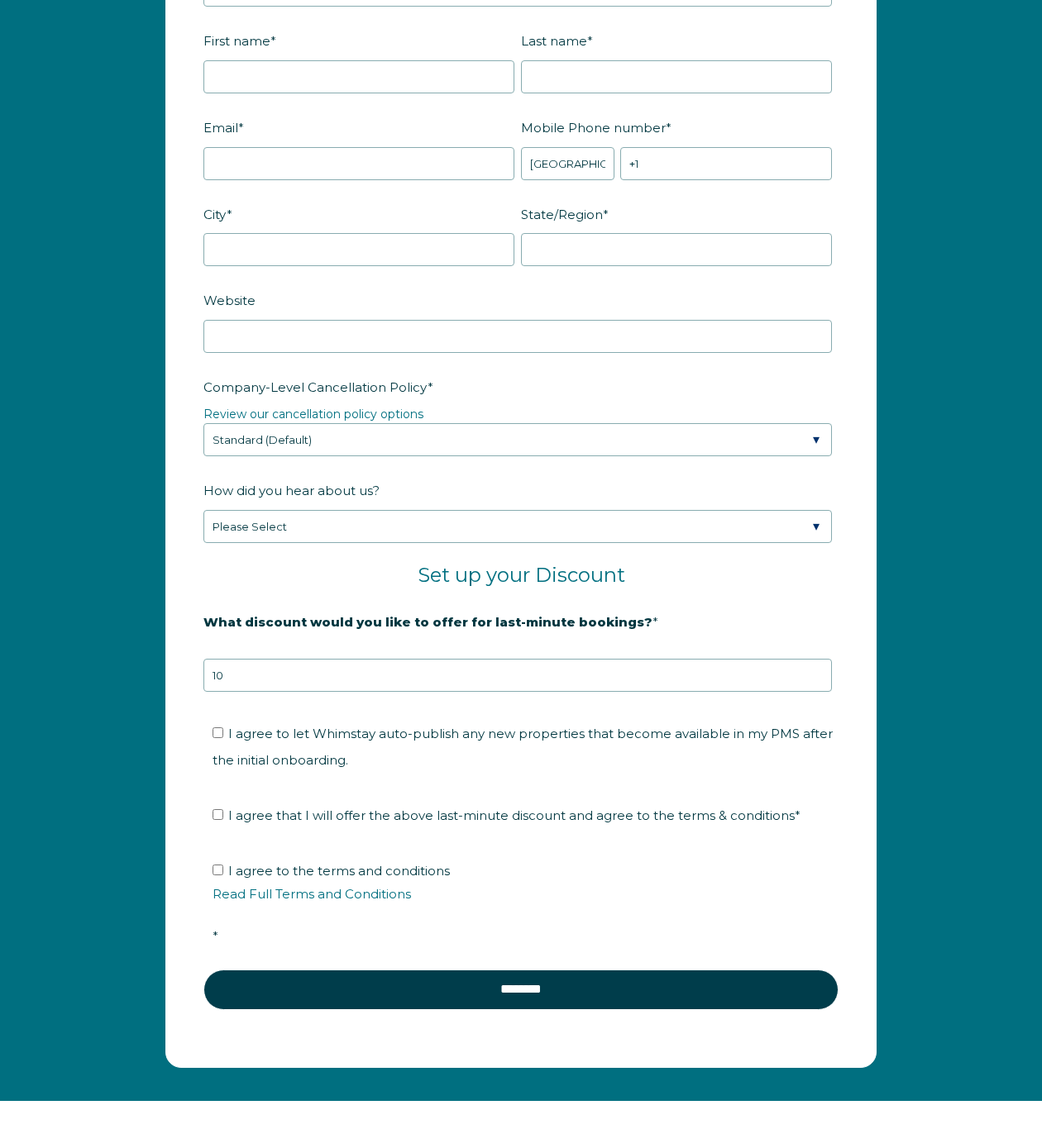
scroll to position [2220, 0]
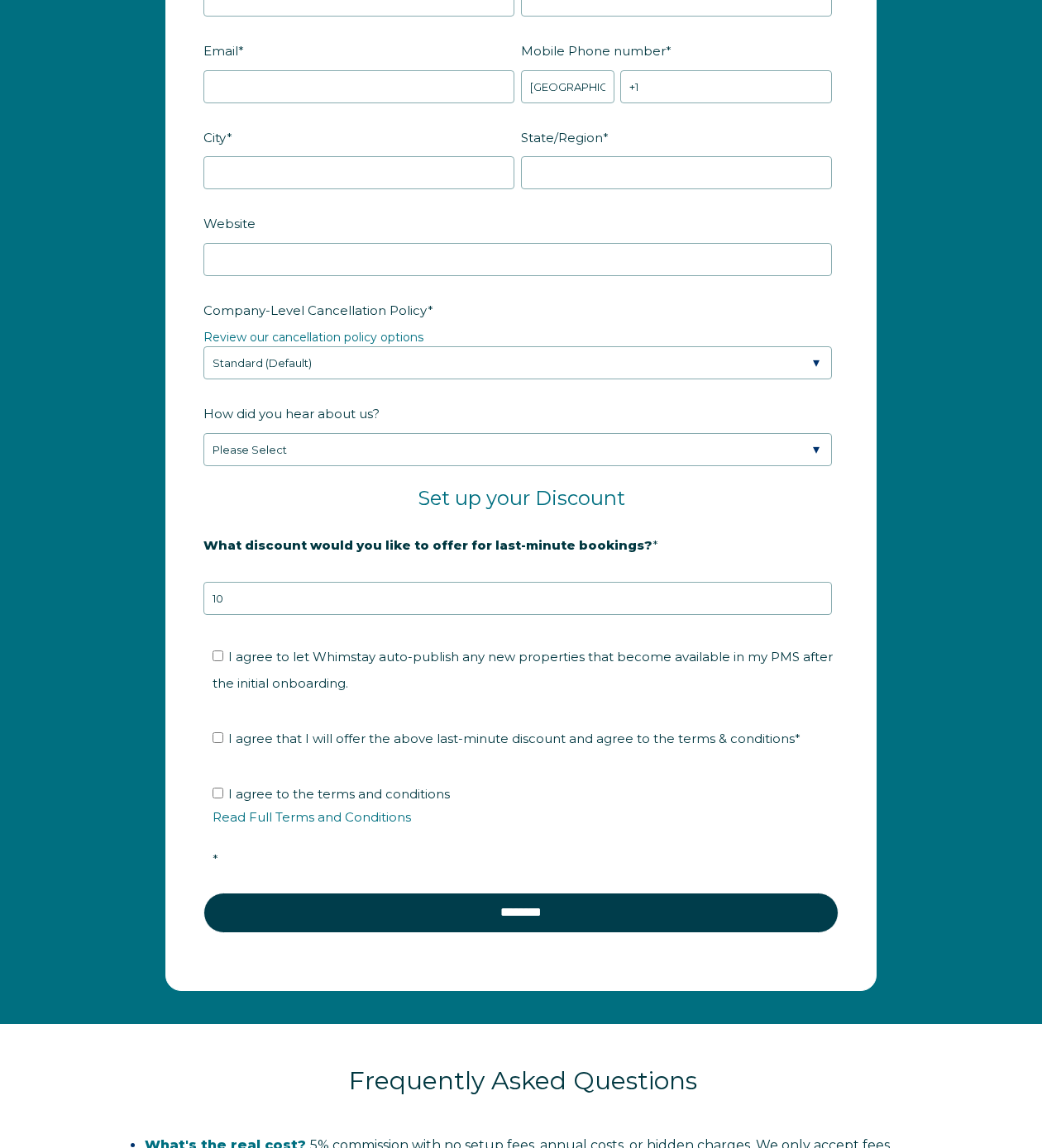
click at [950, 705] on div "Company Name * Are you using a PMS or Channel Manager? * Please Select Barefoot…" at bounding box center [521, 372] width 1042 height 1301
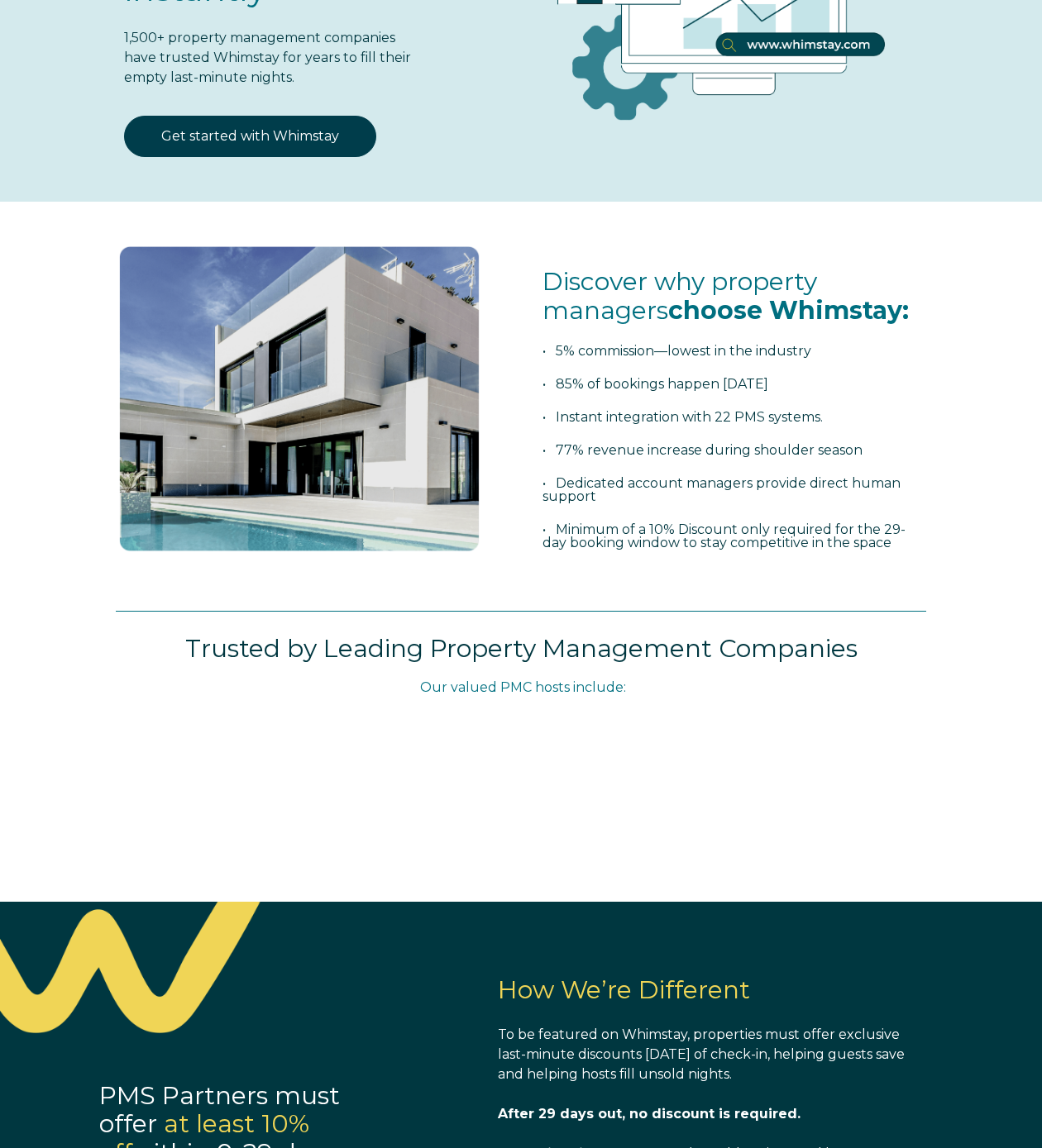
scroll to position [0, 0]
